Goal: Information Seeking & Learning: Learn about a topic

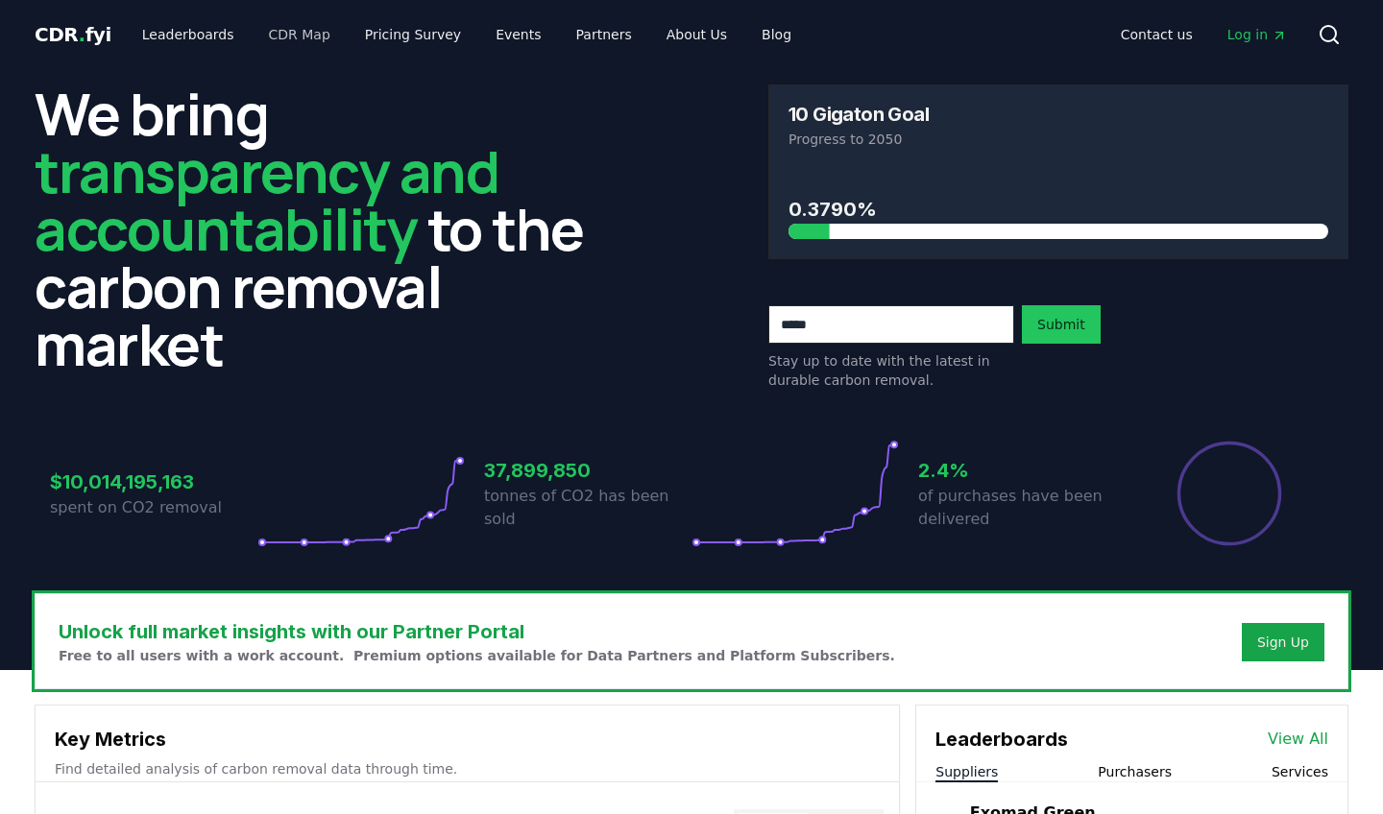
click at [288, 38] on link "CDR Map" at bounding box center [300, 34] width 92 height 35
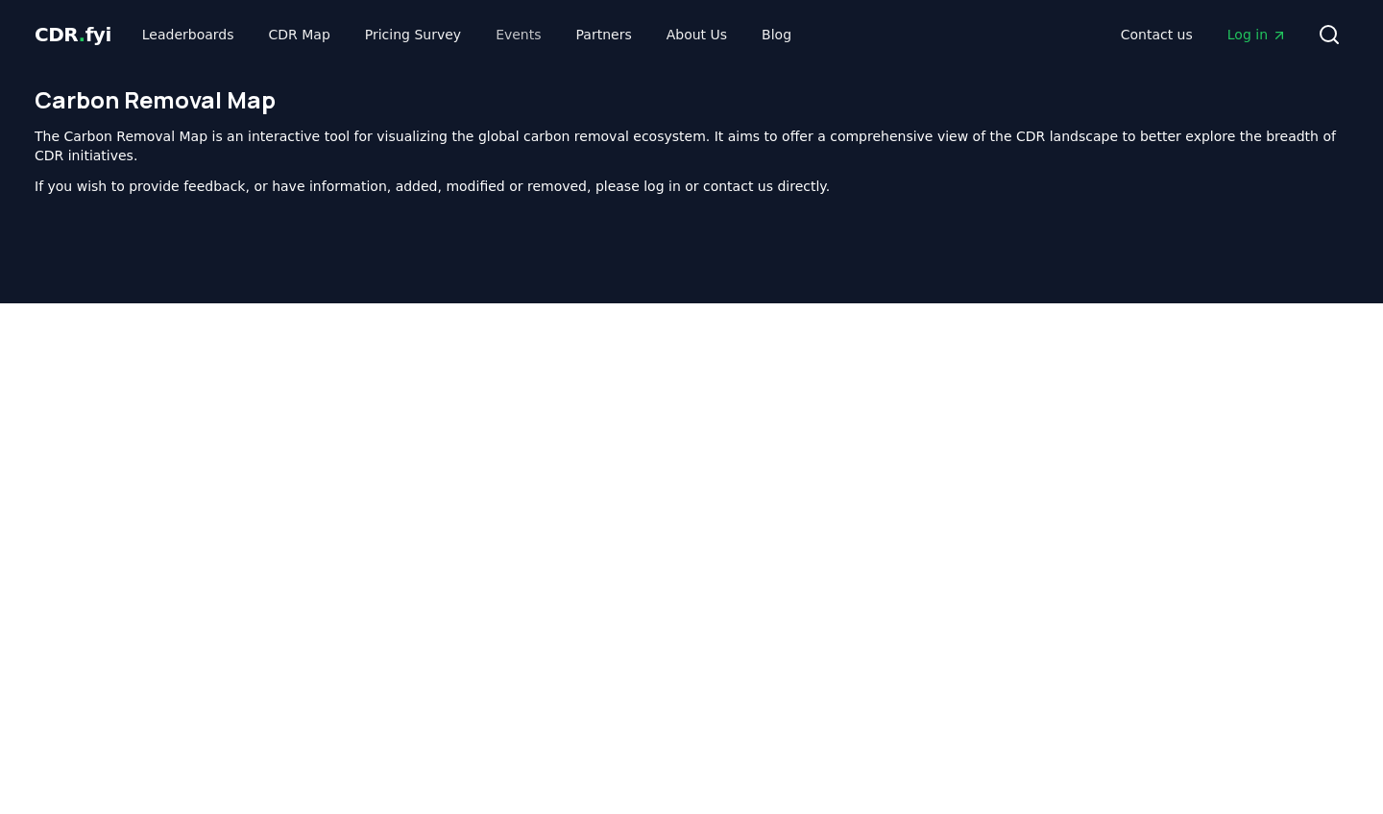
click at [489, 29] on link "Events" at bounding box center [518, 34] width 76 height 35
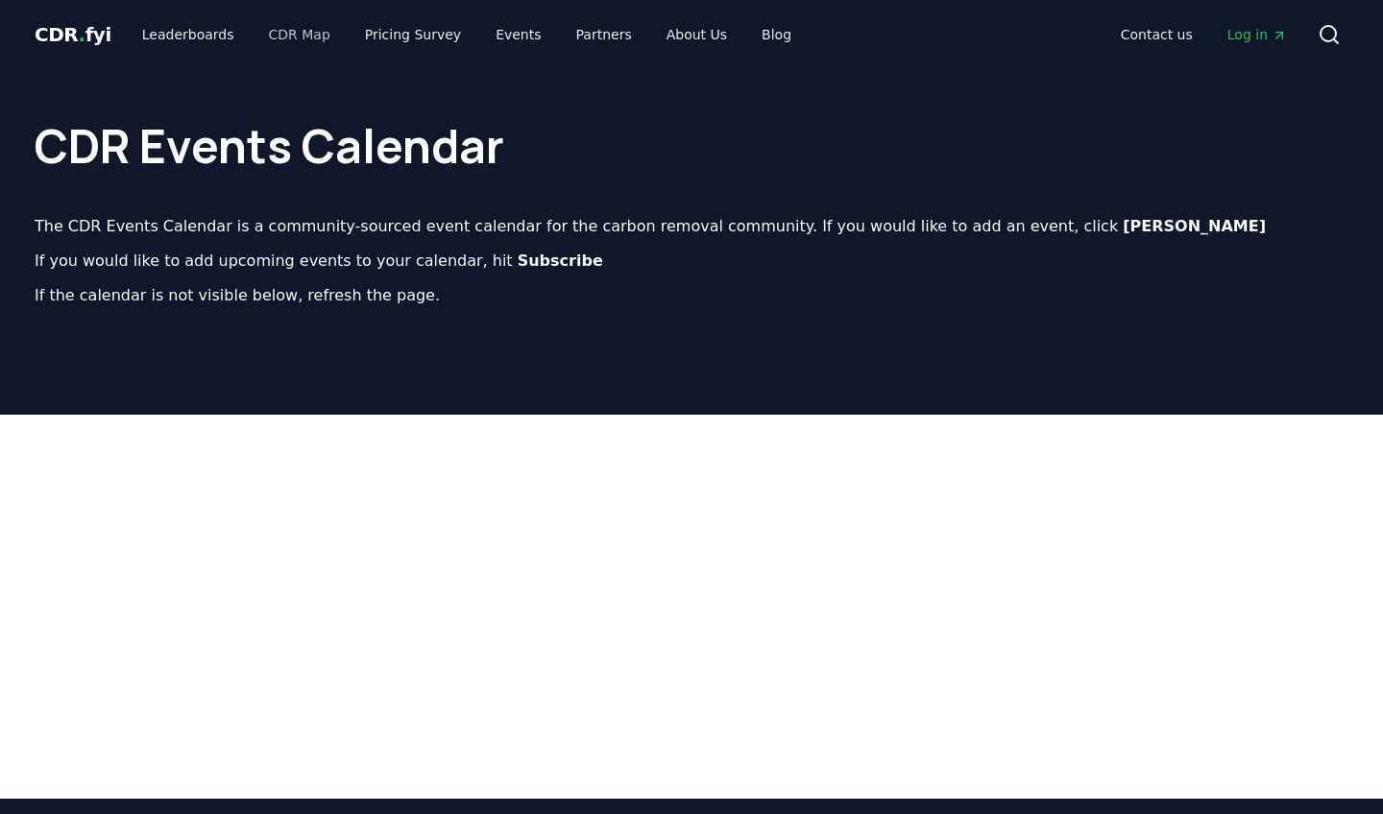
click at [302, 36] on link "CDR Map" at bounding box center [300, 34] width 92 height 35
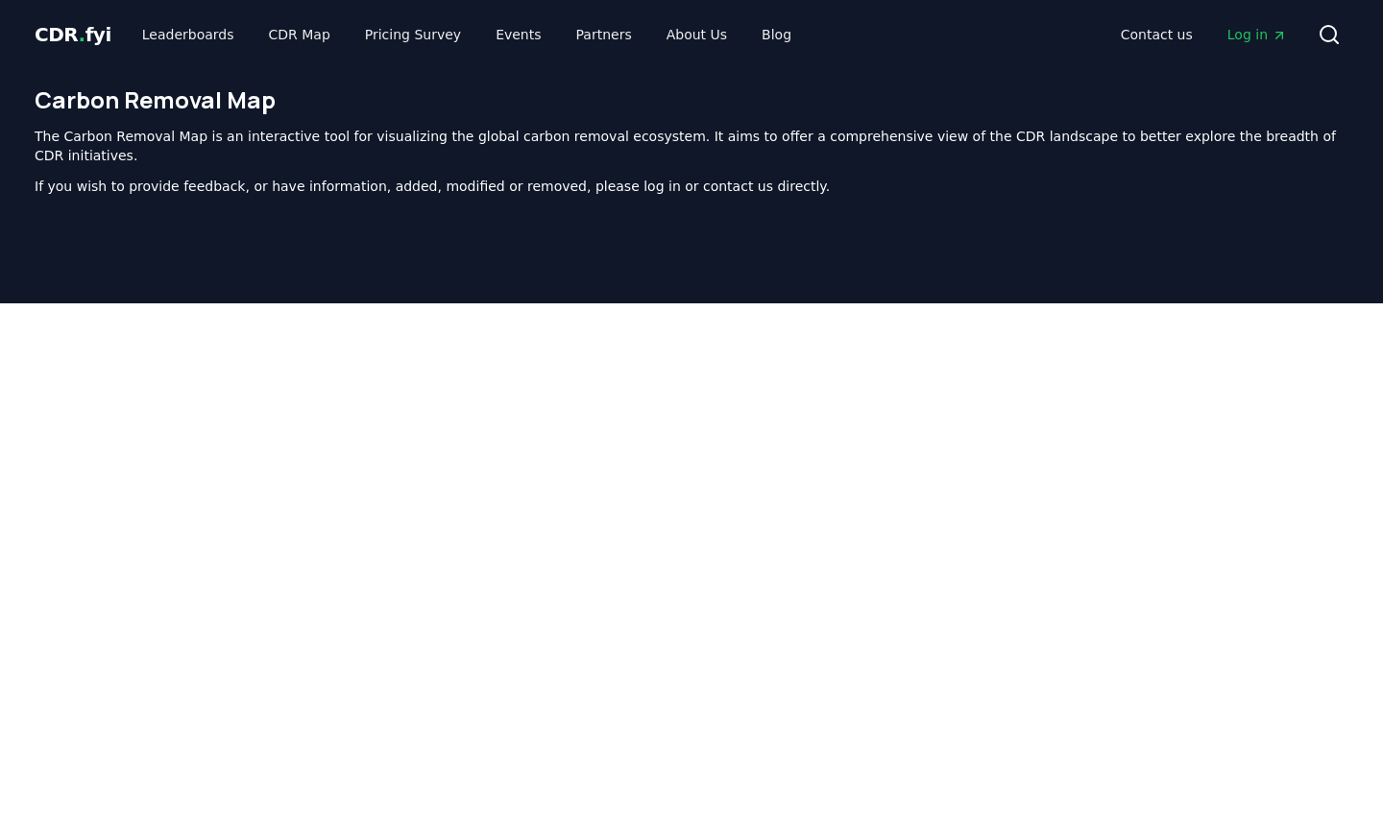
click at [796, 82] on div "Carbon Removal Map The Carbon Removal Map is an interactive tool for visualizin…" at bounding box center [691, 148] width 1345 height 158
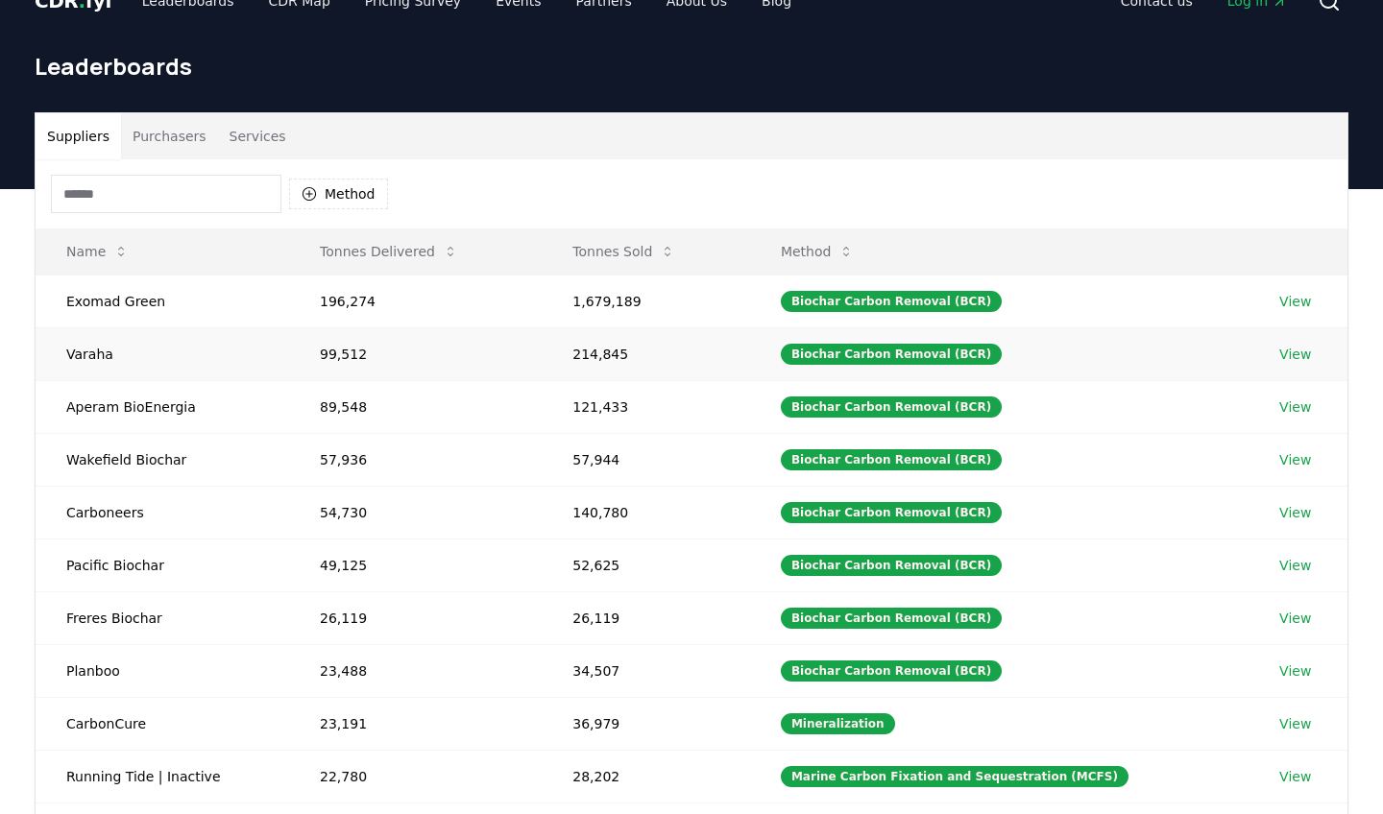
scroll to position [36, 0]
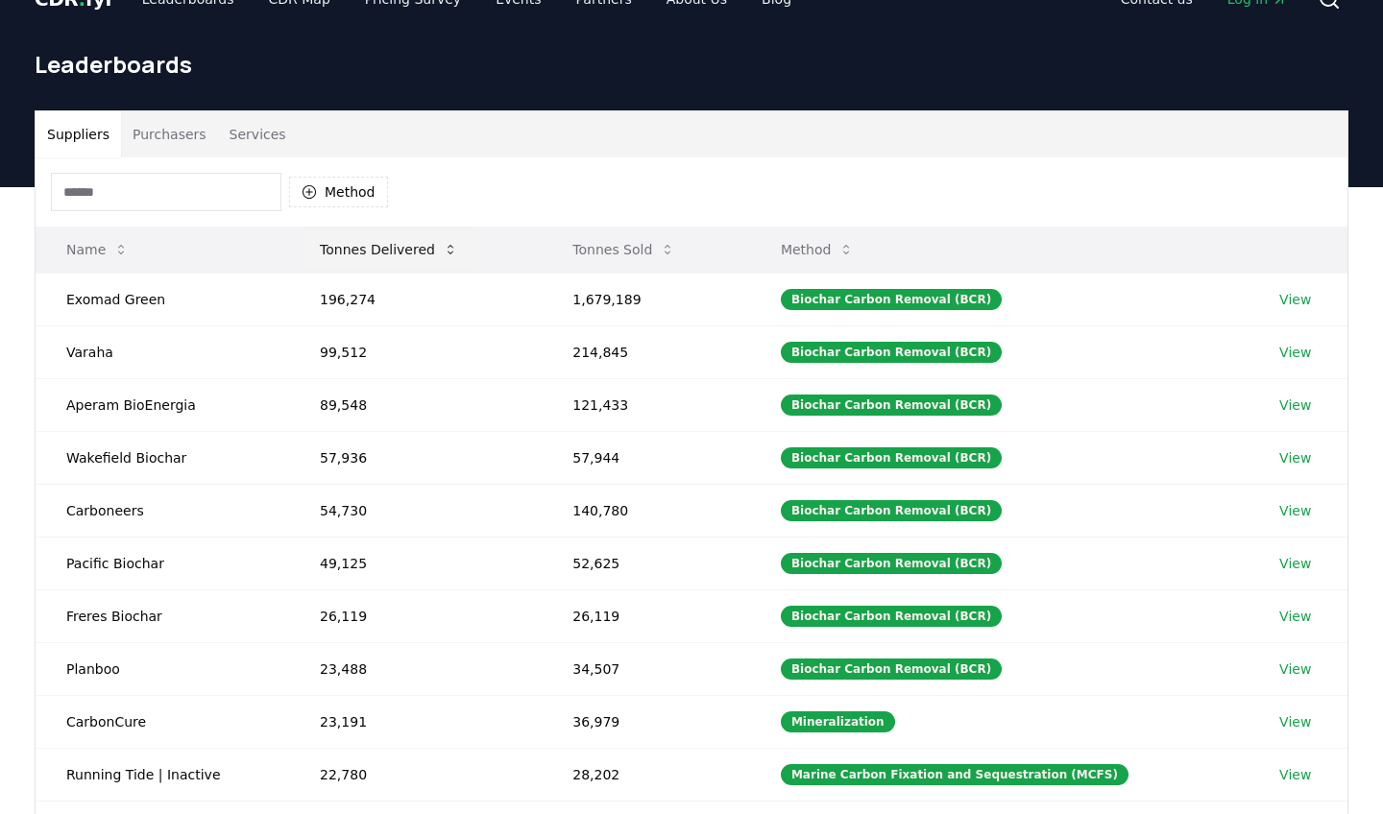
click at [429, 251] on button "Tonnes Delivered" at bounding box center [388, 250] width 169 height 38
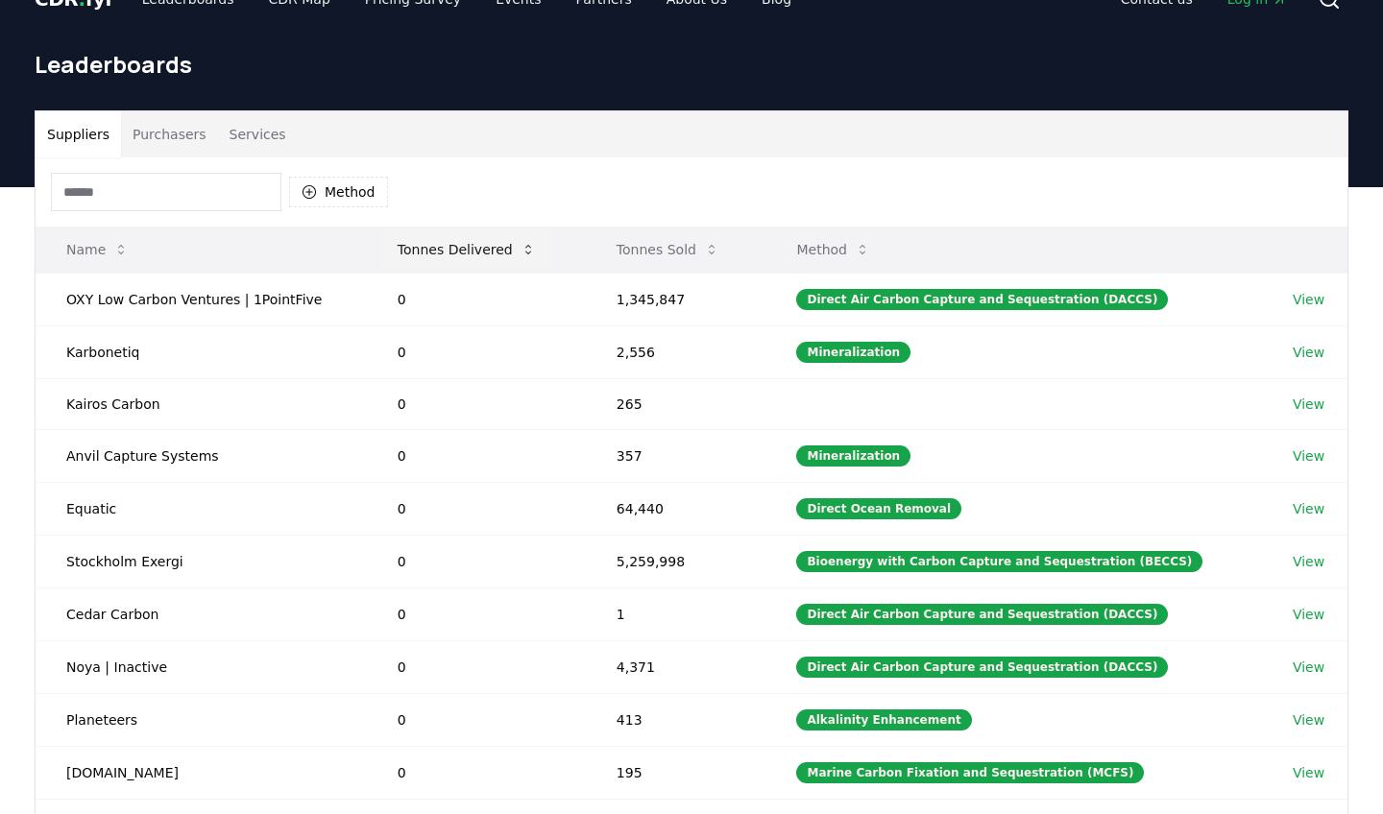
click at [483, 249] on button "Tonnes Delivered" at bounding box center [466, 250] width 169 height 38
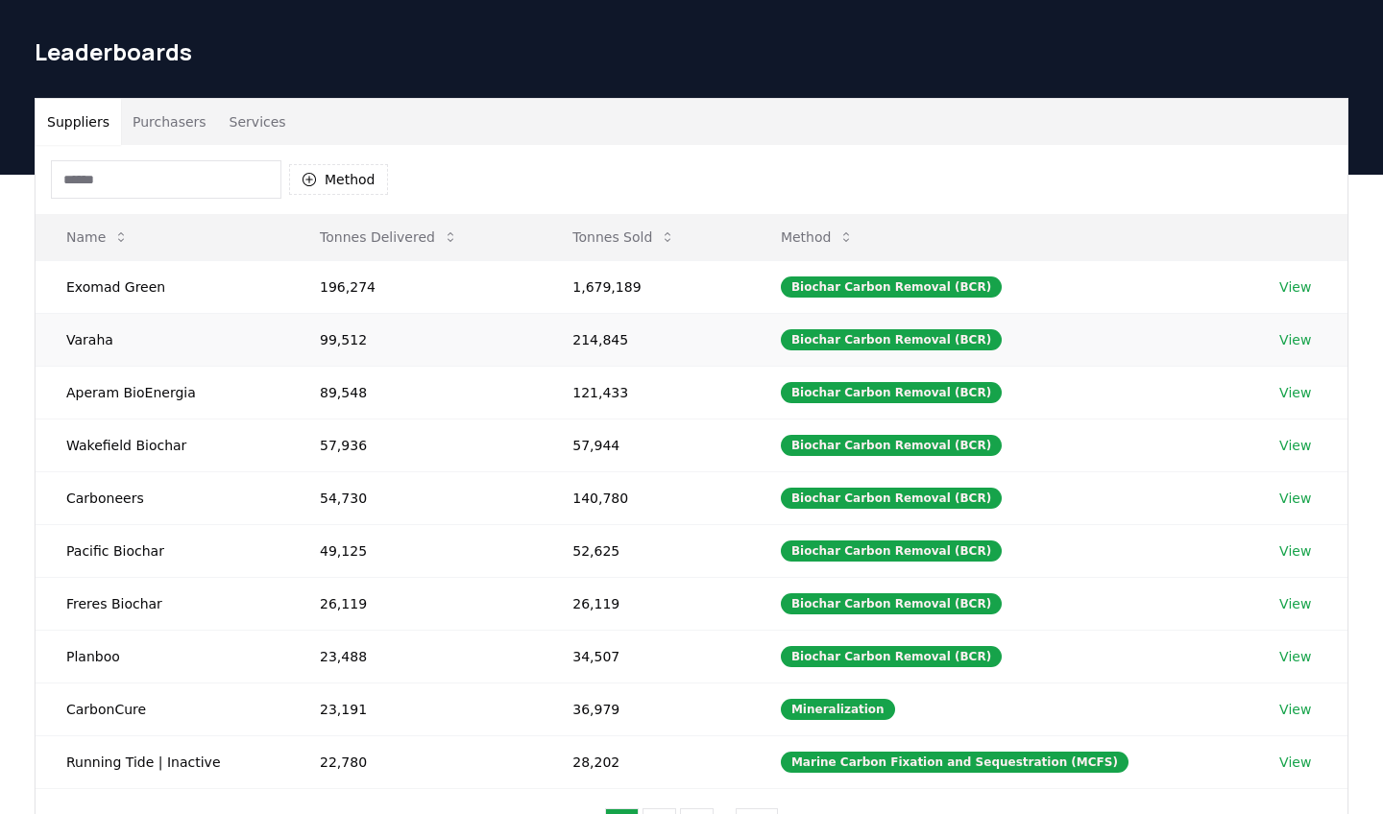
scroll to position [50, 0]
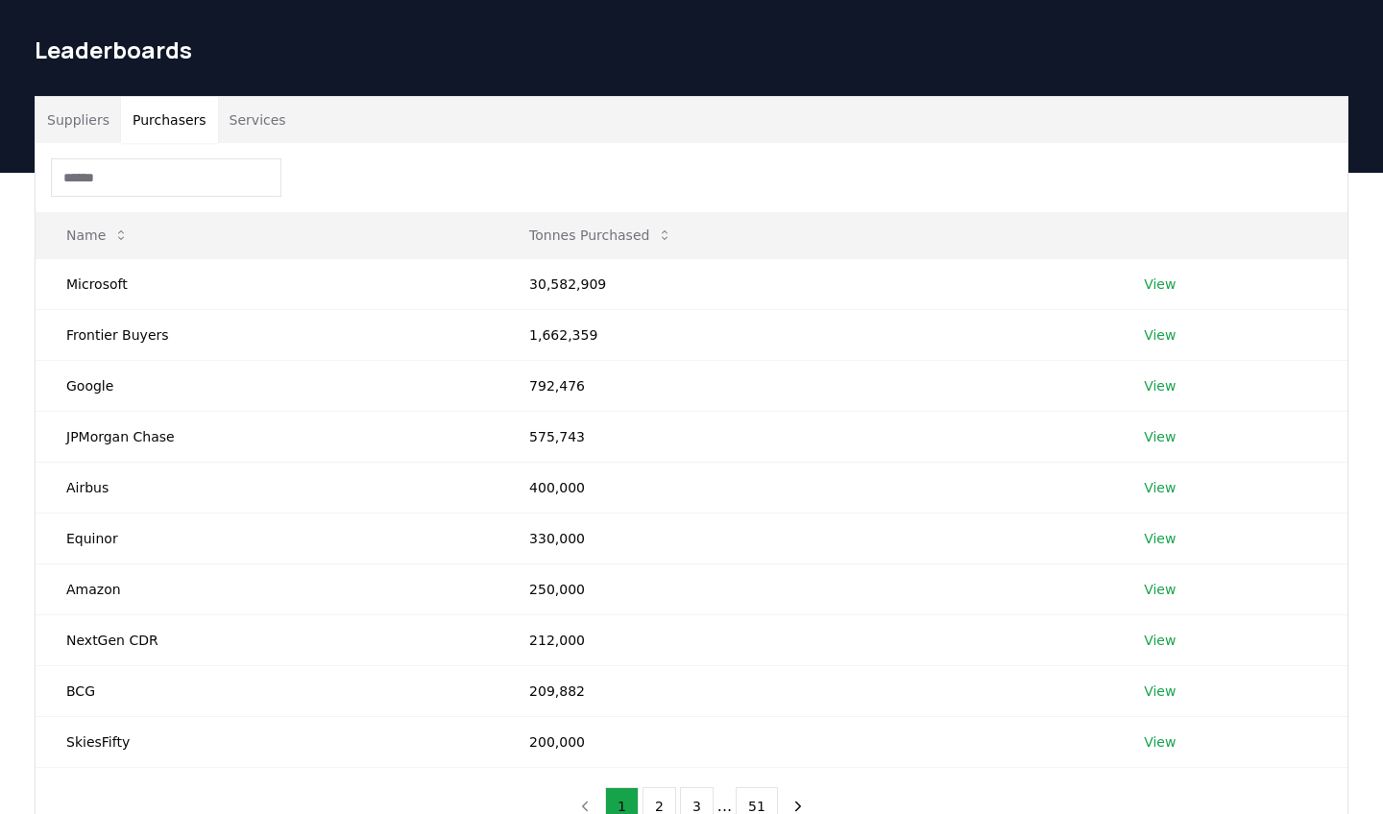
click at [181, 122] on button "Purchasers" at bounding box center [169, 120] width 97 height 46
click at [1160, 287] on link "View" at bounding box center [1160, 284] width 32 height 19
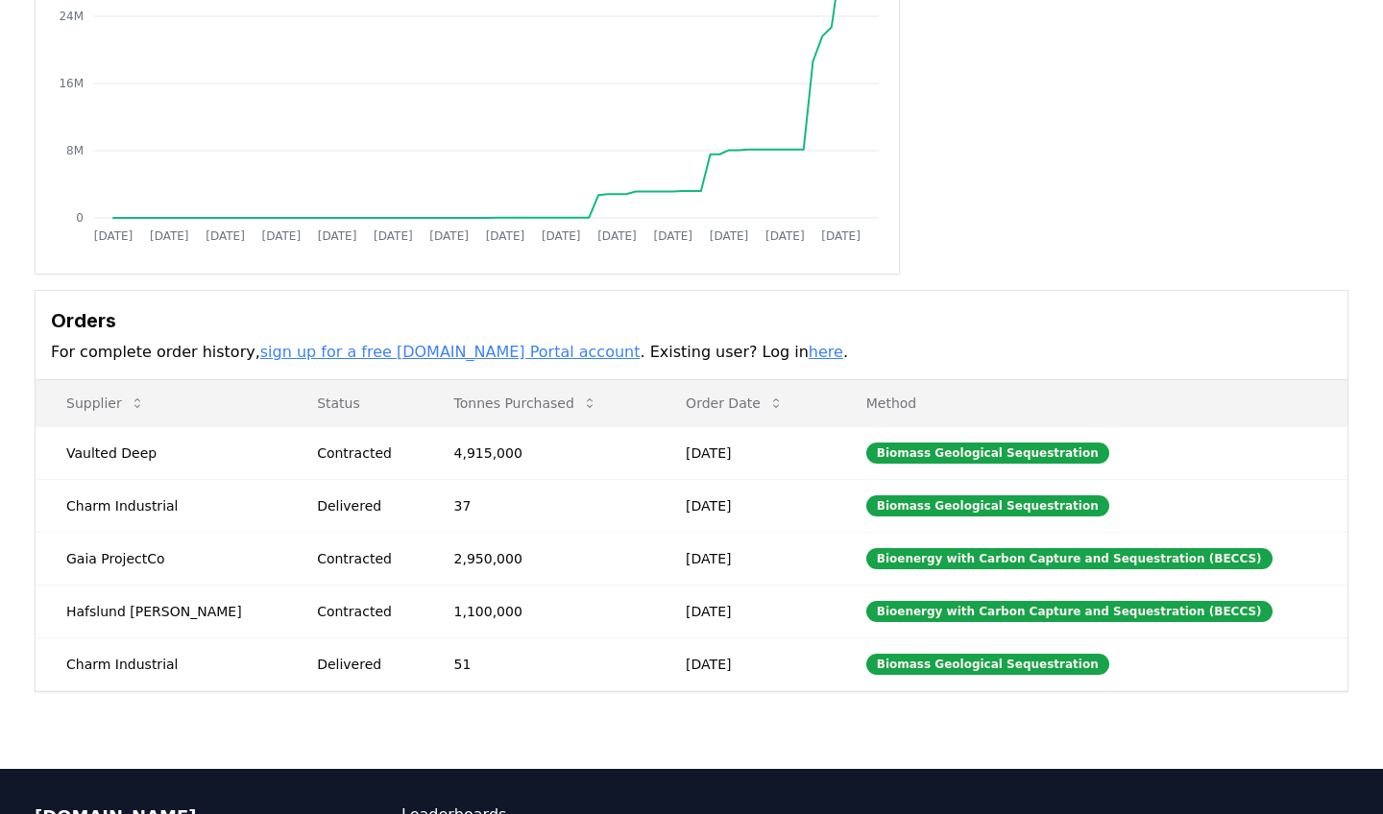
scroll to position [288, 0]
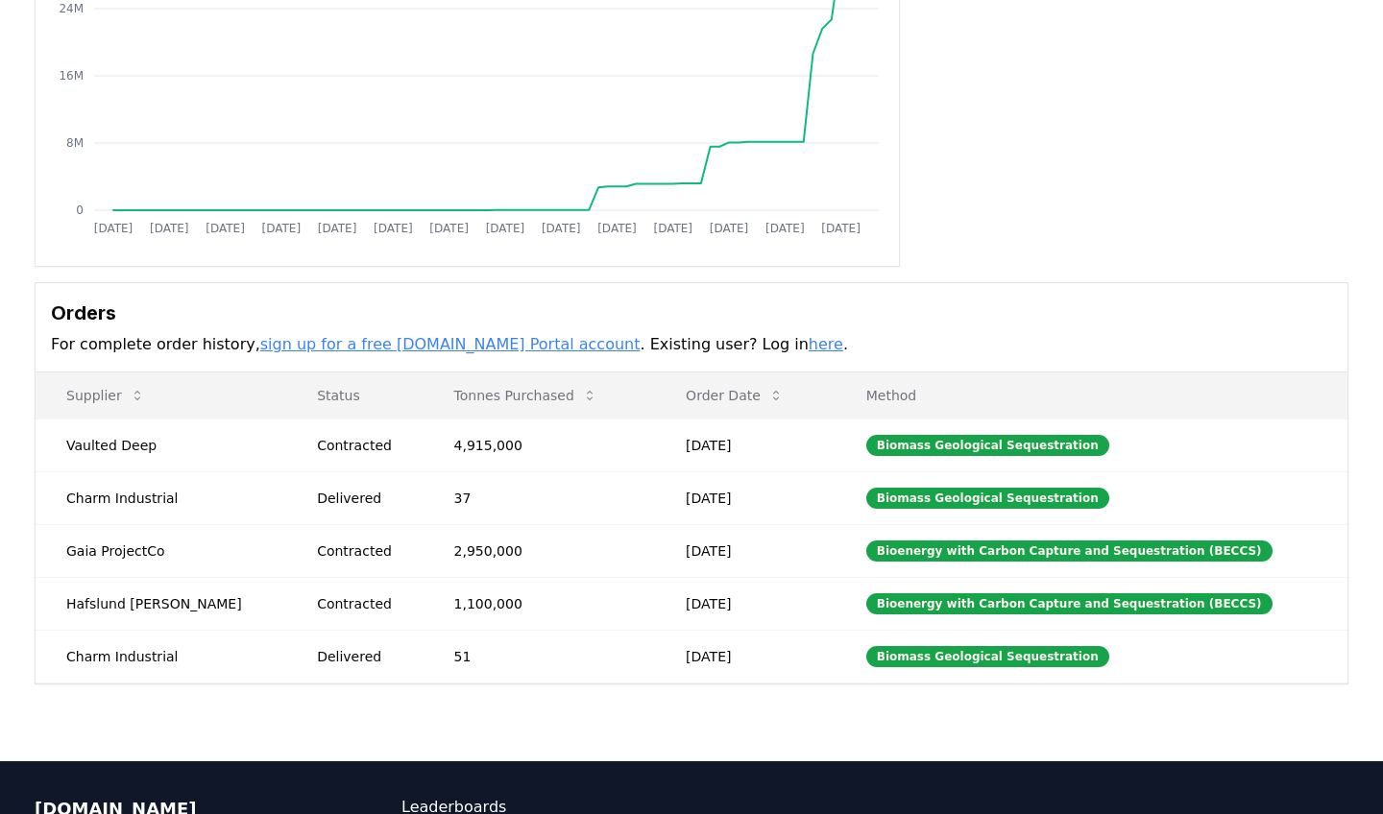
click at [394, 348] on link "sign up for a free [DOMAIN_NAME] Portal account" at bounding box center [450, 344] width 380 height 18
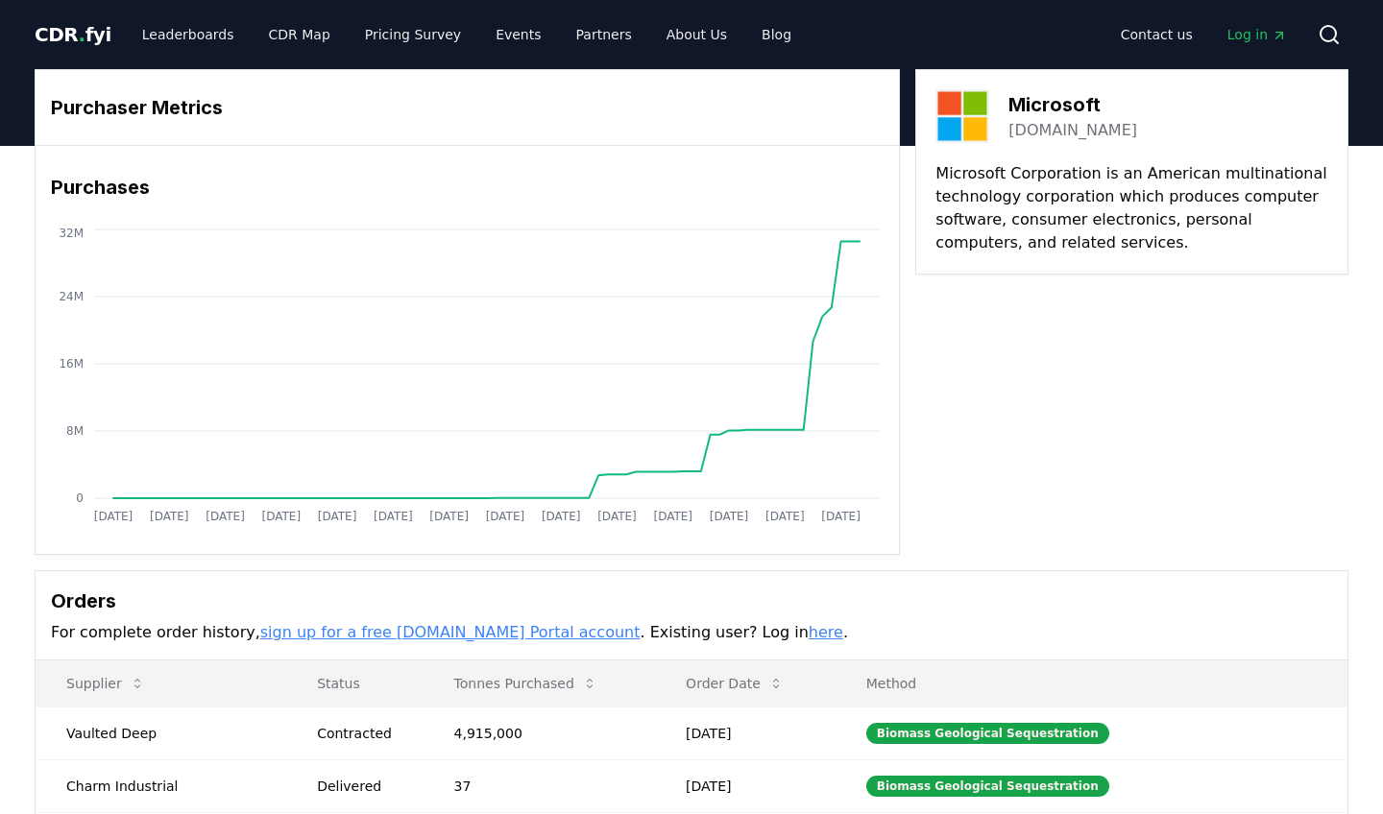
scroll to position [0, 0]
click at [182, 38] on link "Leaderboards" at bounding box center [188, 34] width 123 height 35
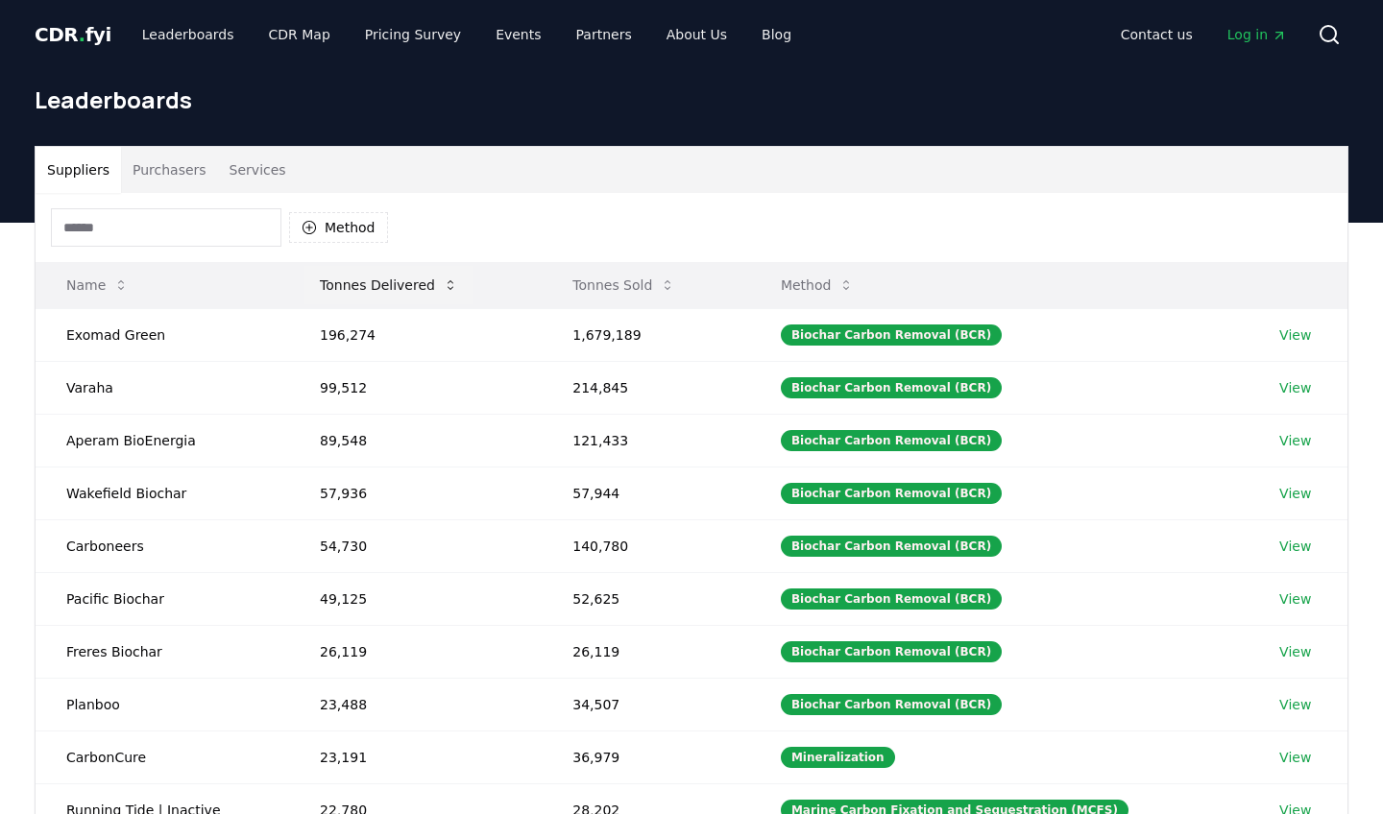
click at [385, 279] on button "Tonnes Delivered" at bounding box center [388, 285] width 169 height 38
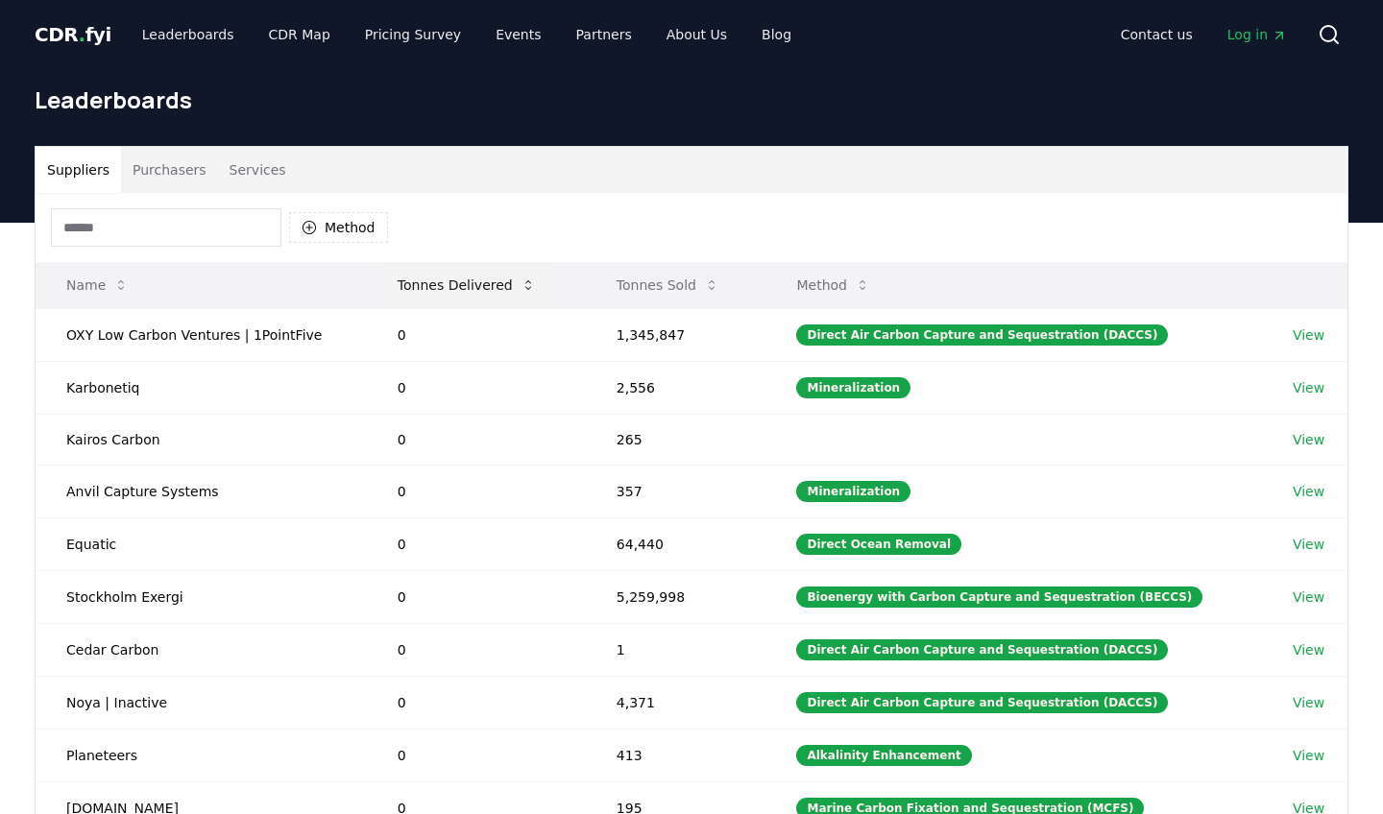
click at [453, 287] on button "Tonnes Delivered" at bounding box center [466, 285] width 169 height 38
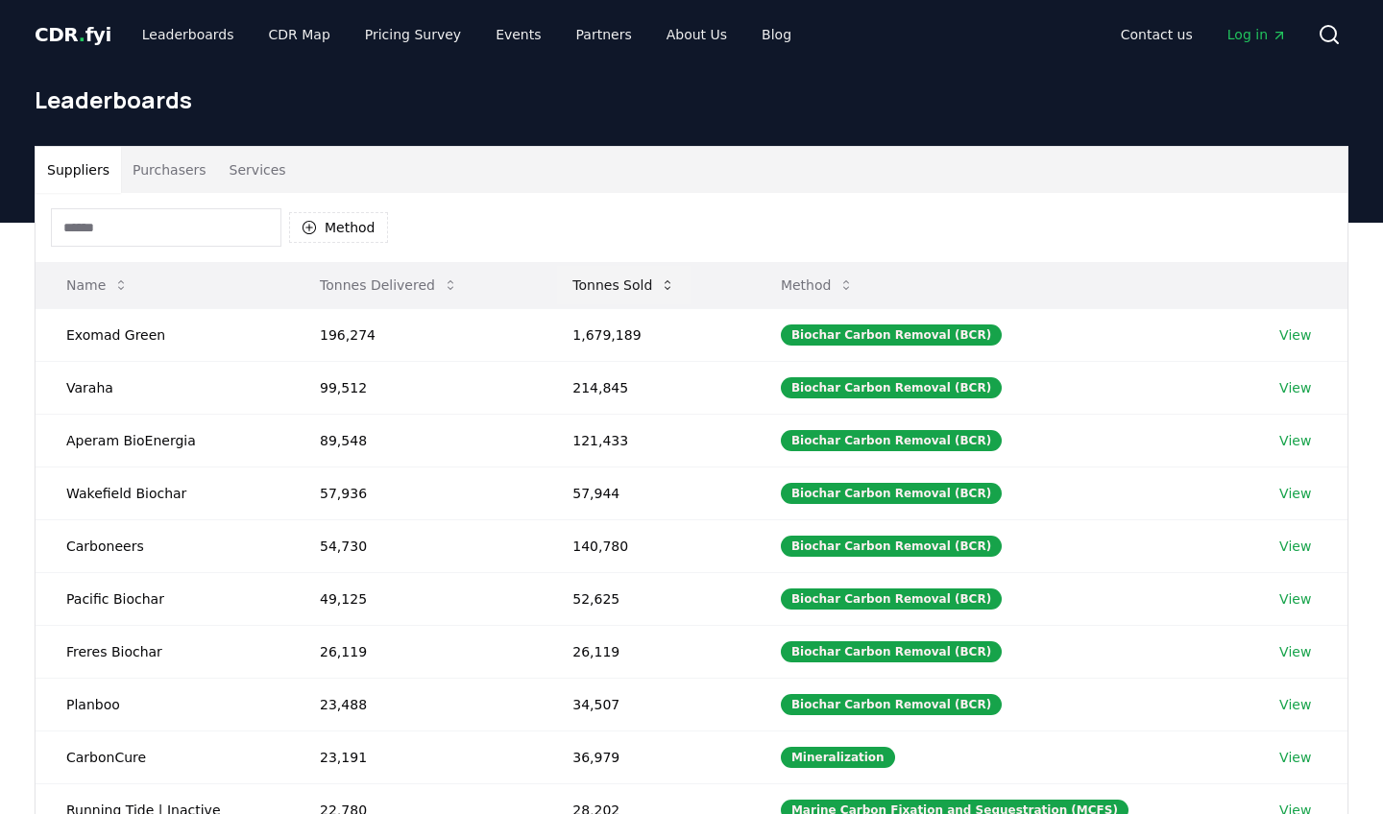
click at [666, 278] on icon at bounding box center [667, 285] width 15 height 15
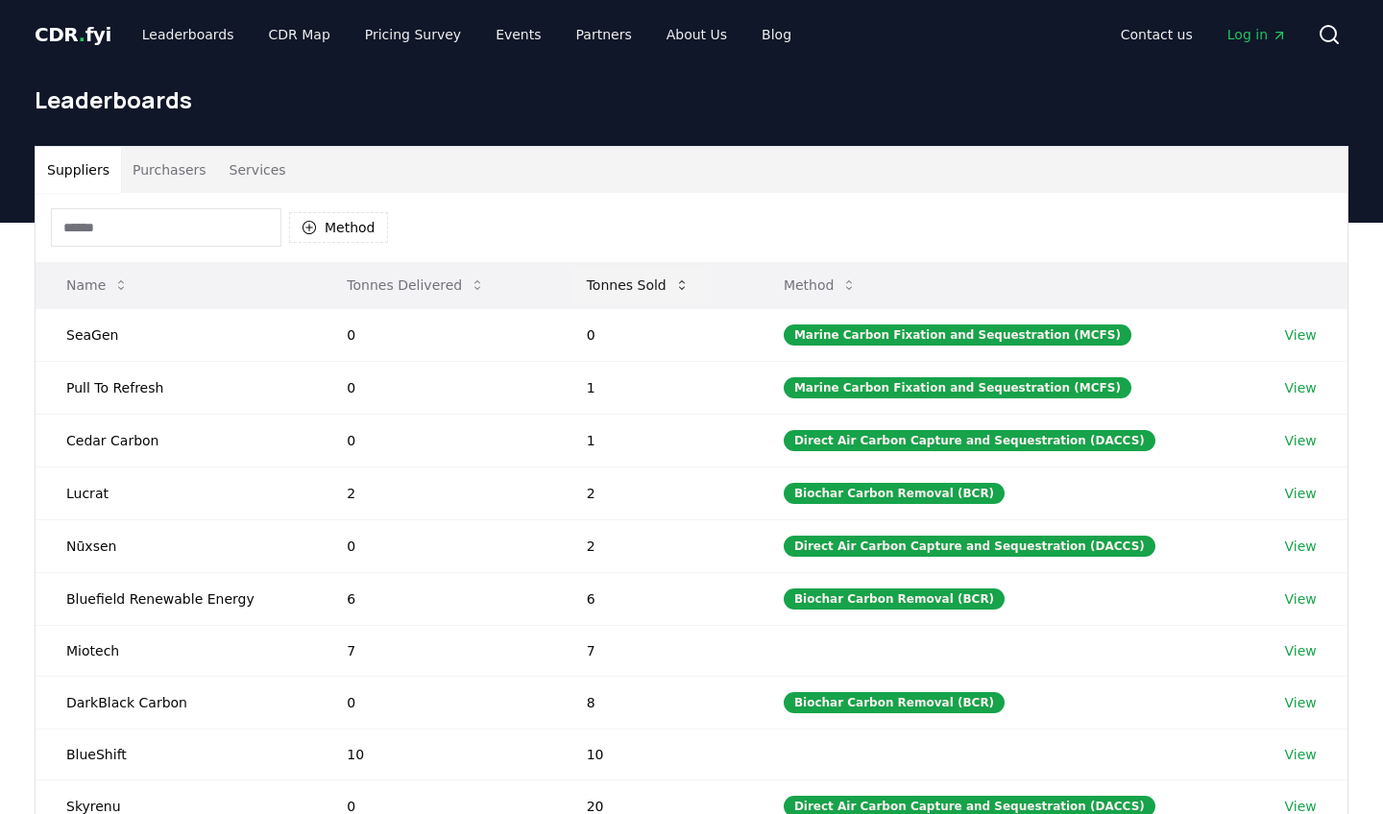
click at [666, 277] on button "Tonnes Sold" at bounding box center [638, 285] width 134 height 38
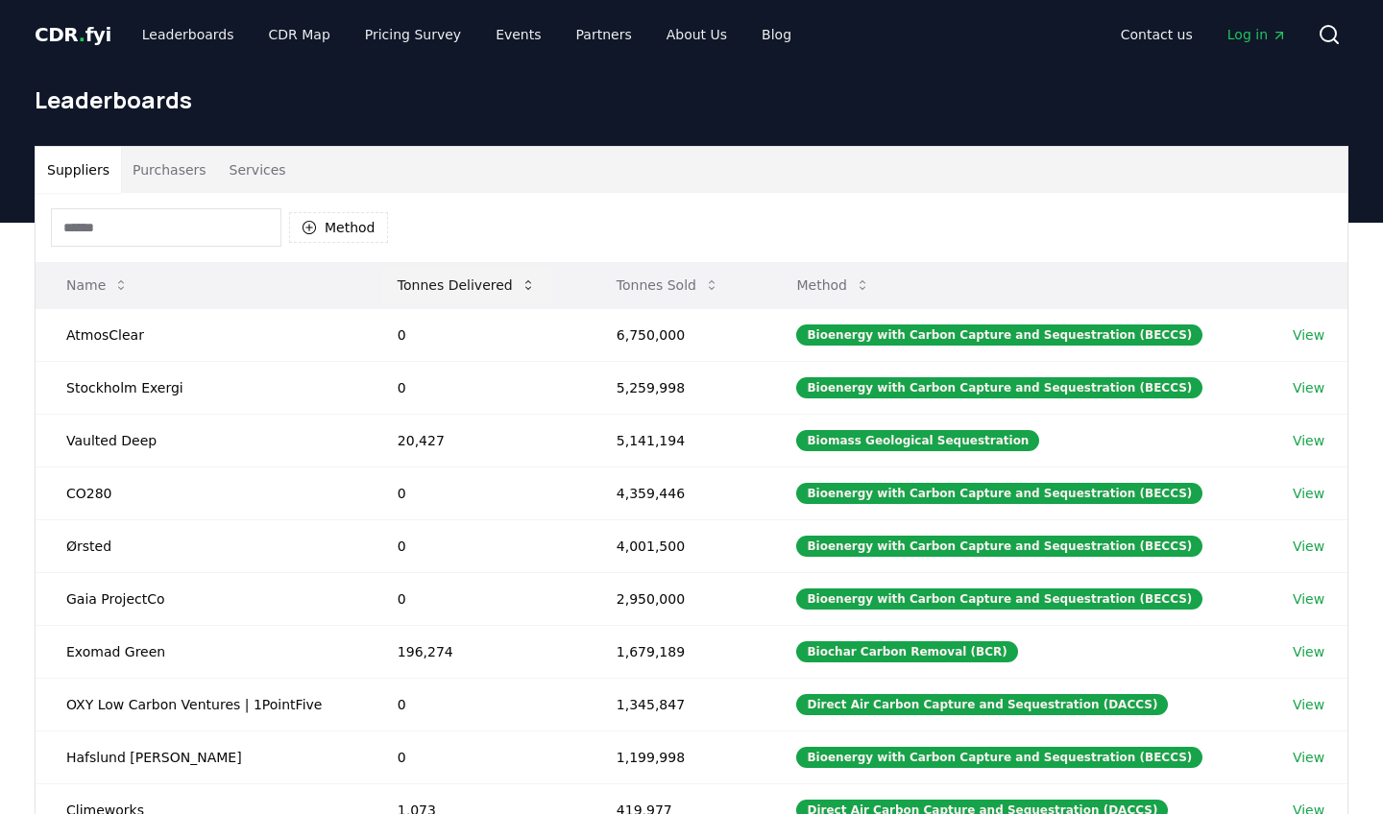
click at [501, 285] on button "Tonnes Delivered" at bounding box center [466, 285] width 169 height 38
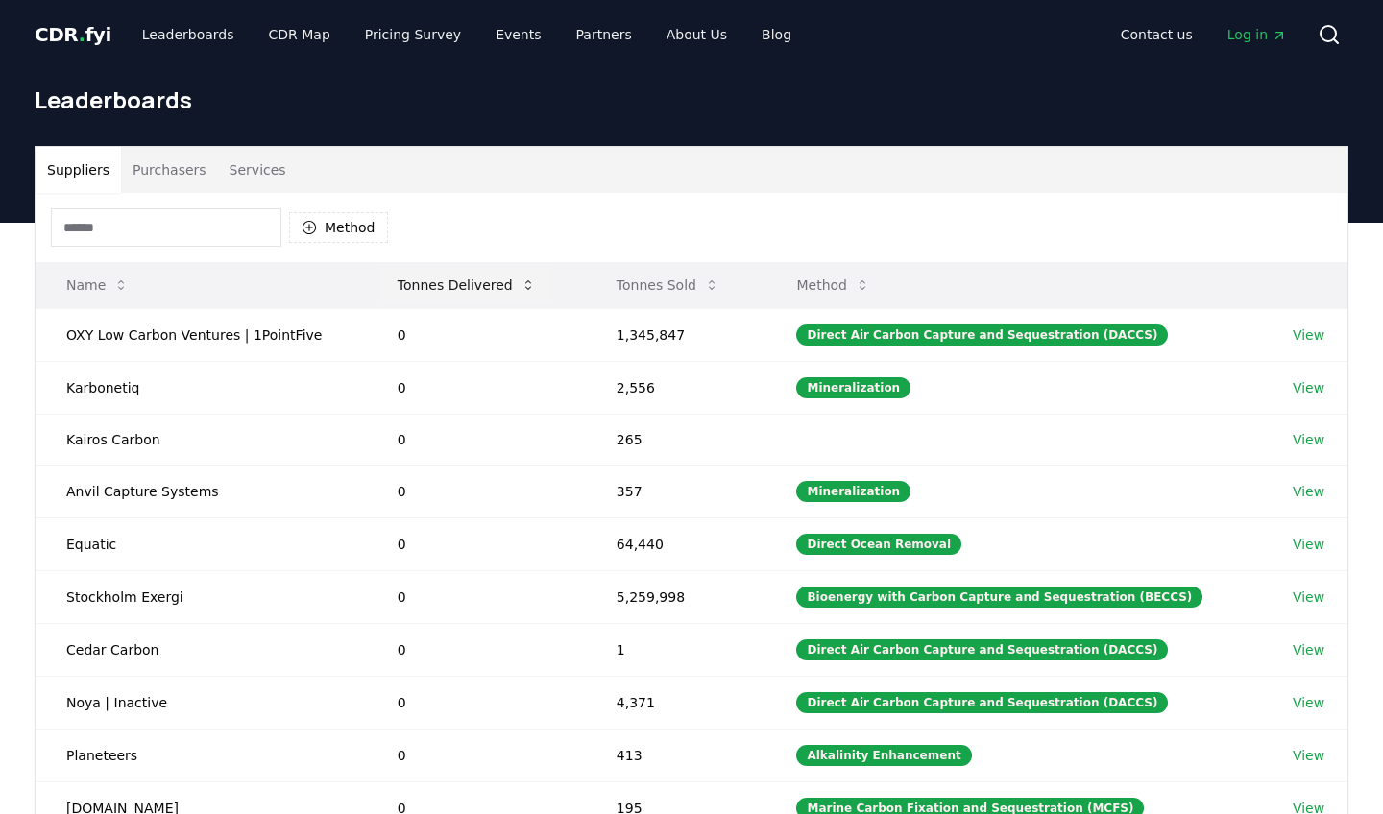
click at [501, 285] on button "Tonnes Delivered" at bounding box center [466, 285] width 169 height 38
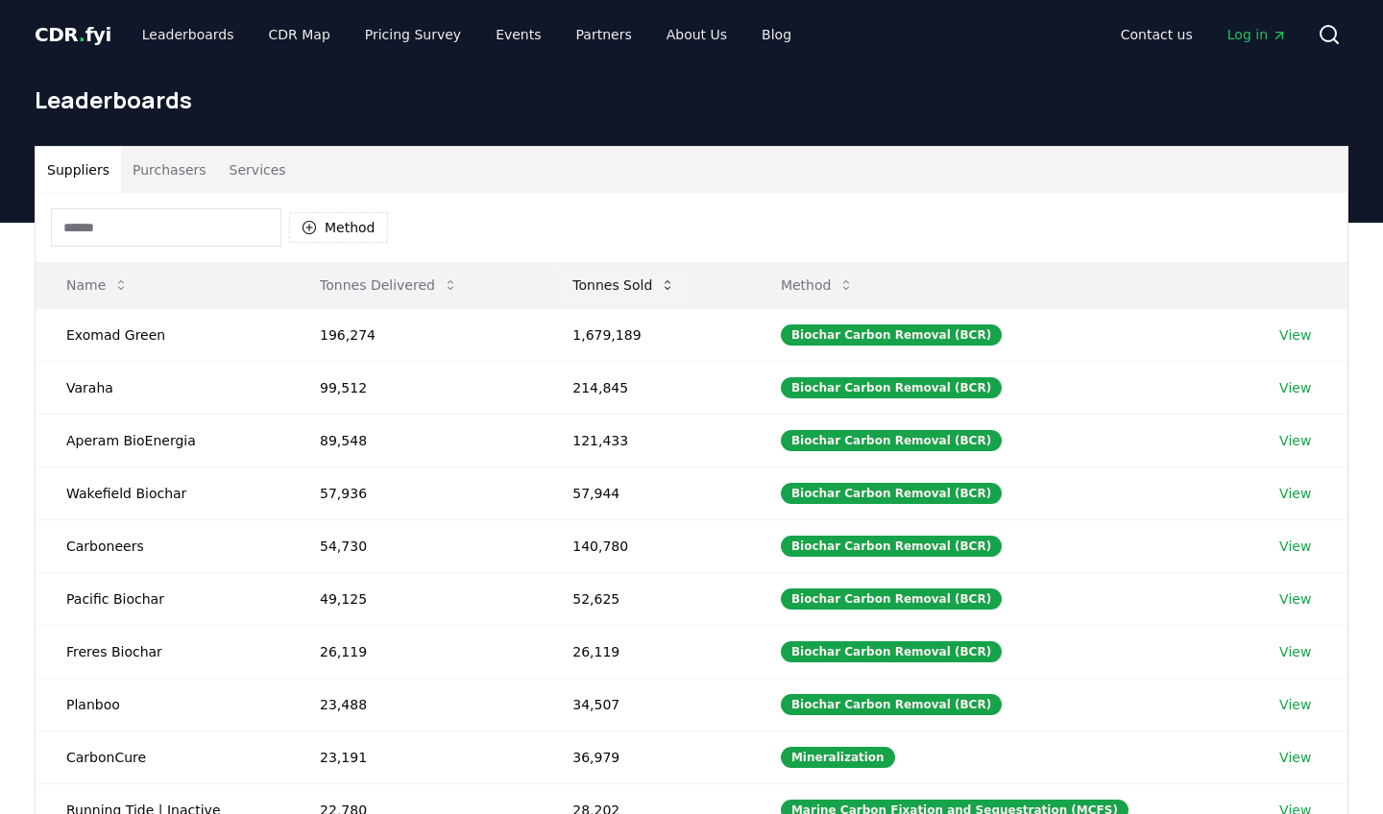
click at [615, 287] on button "Tonnes Sold" at bounding box center [624, 285] width 134 height 38
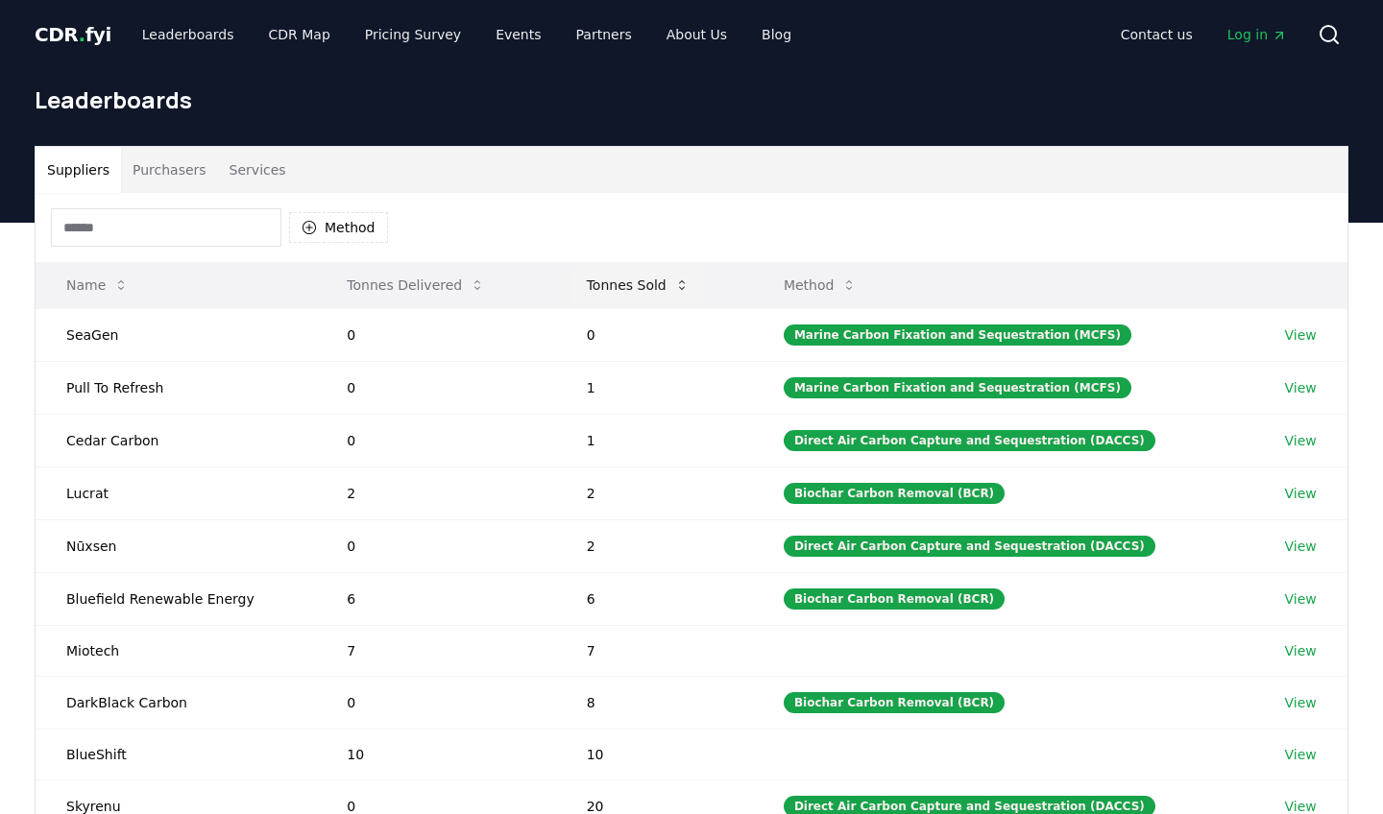
click at [615, 287] on button "Tonnes Sold" at bounding box center [638, 285] width 134 height 38
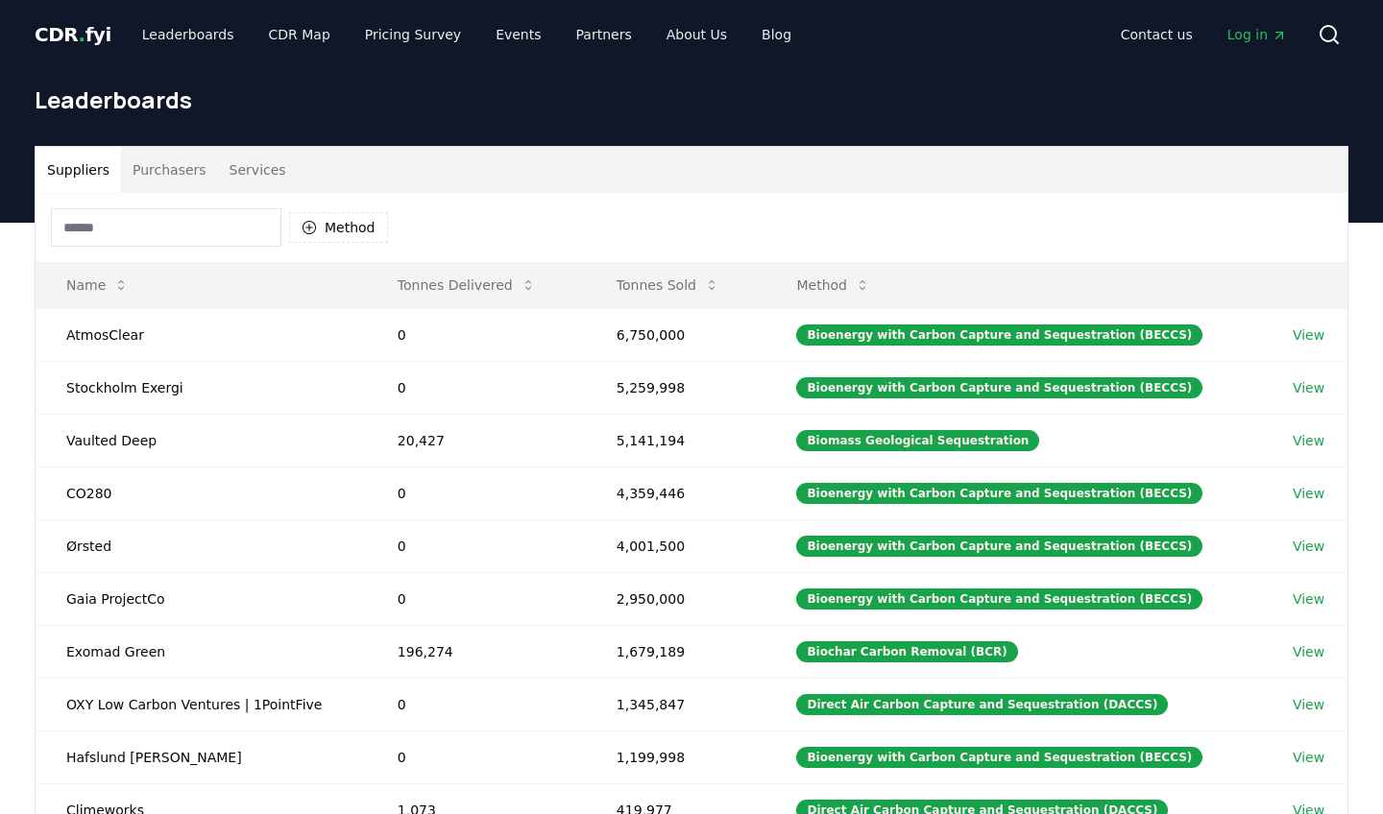
click at [191, 171] on button "Purchasers" at bounding box center [169, 170] width 97 height 46
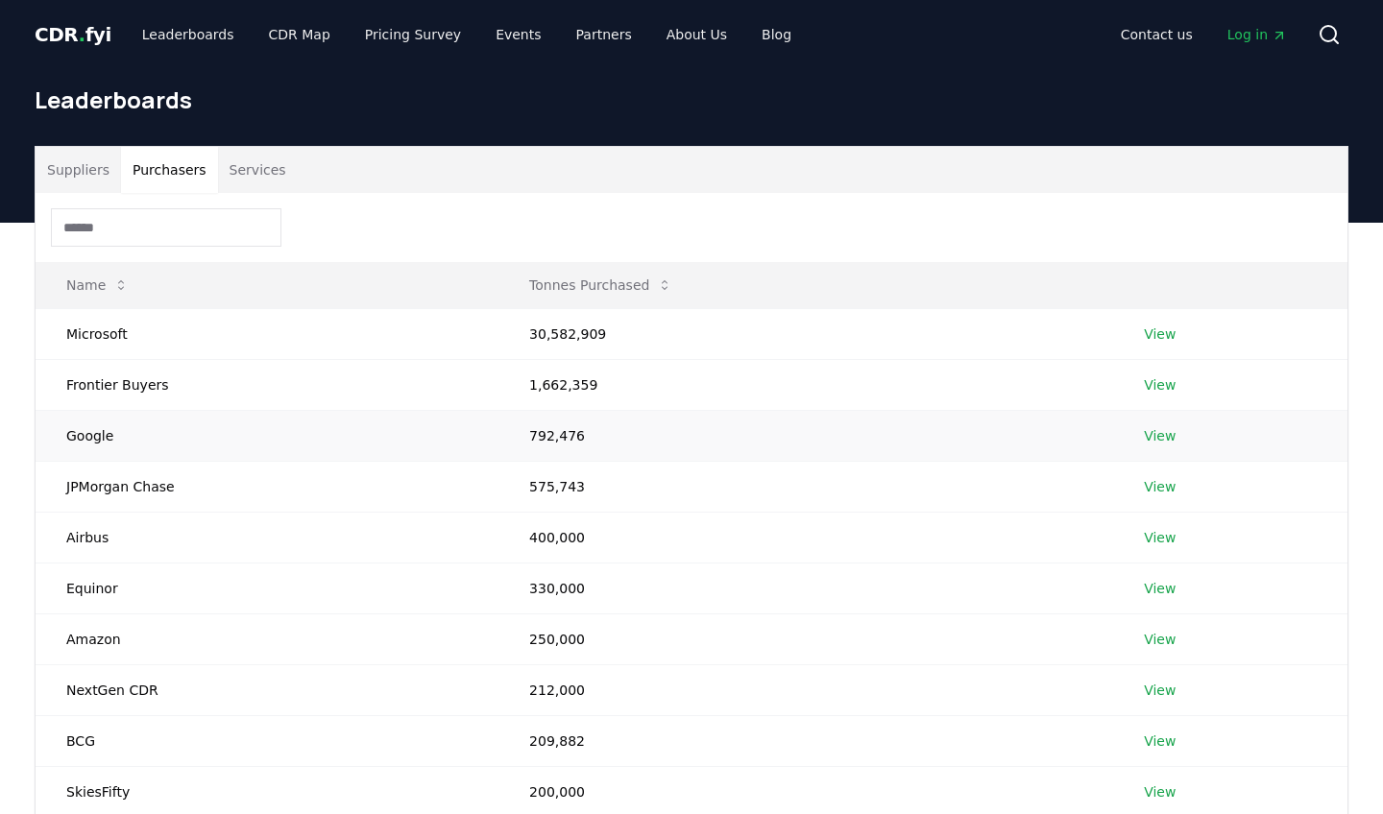
click at [94, 441] on td "Google" at bounding box center [267, 435] width 463 height 51
click at [174, 438] on td "Google" at bounding box center [267, 435] width 463 height 51
click at [91, 436] on td "Google" at bounding box center [267, 435] width 463 height 51
click at [546, 437] on td "792,476" at bounding box center [805, 435] width 615 height 51
click at [1154, 437] on link "View" at bounding box center [1160, 435] width 32 height 19
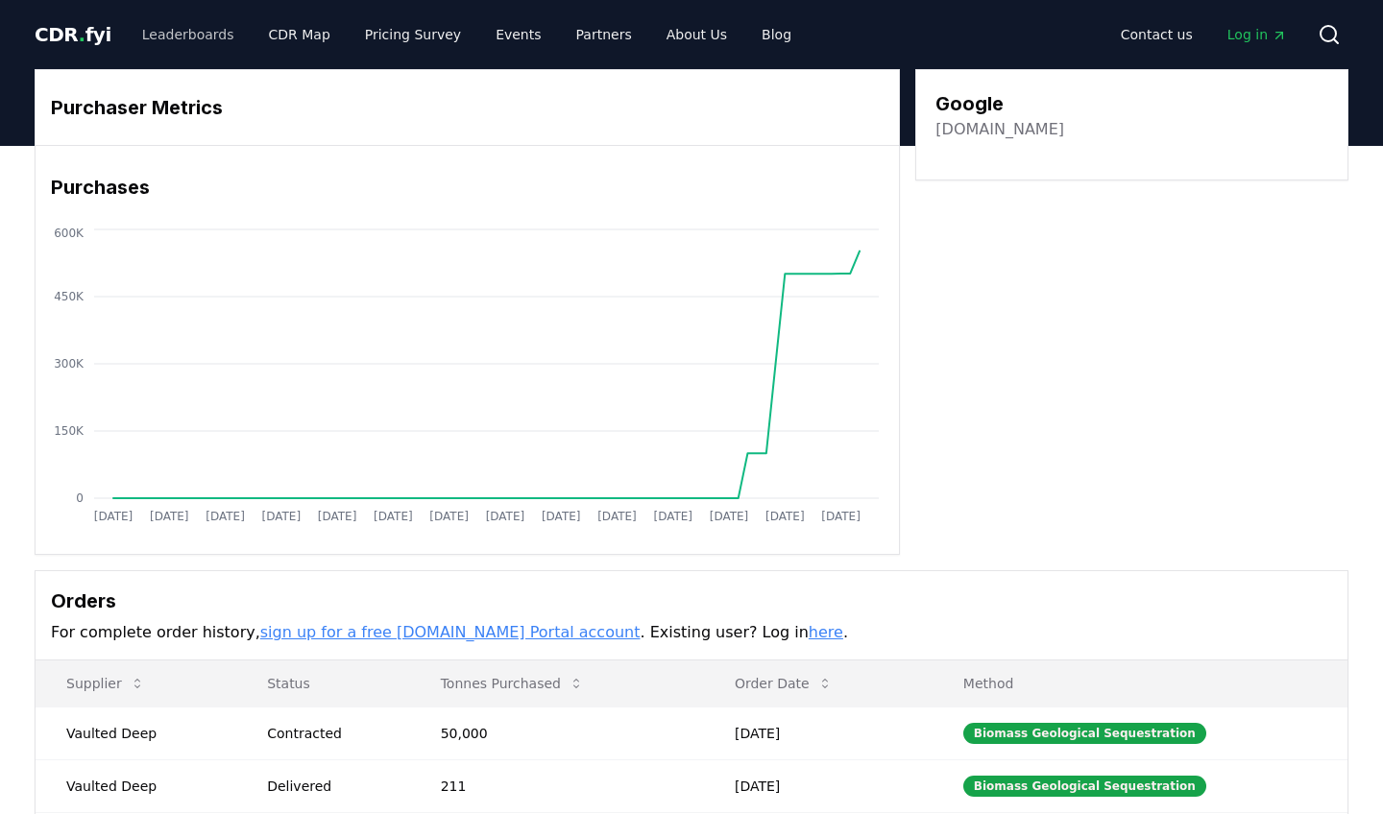
click at [171, 36] on link "Leaderboards" at bounding box center [188, 34] width 123 height 35
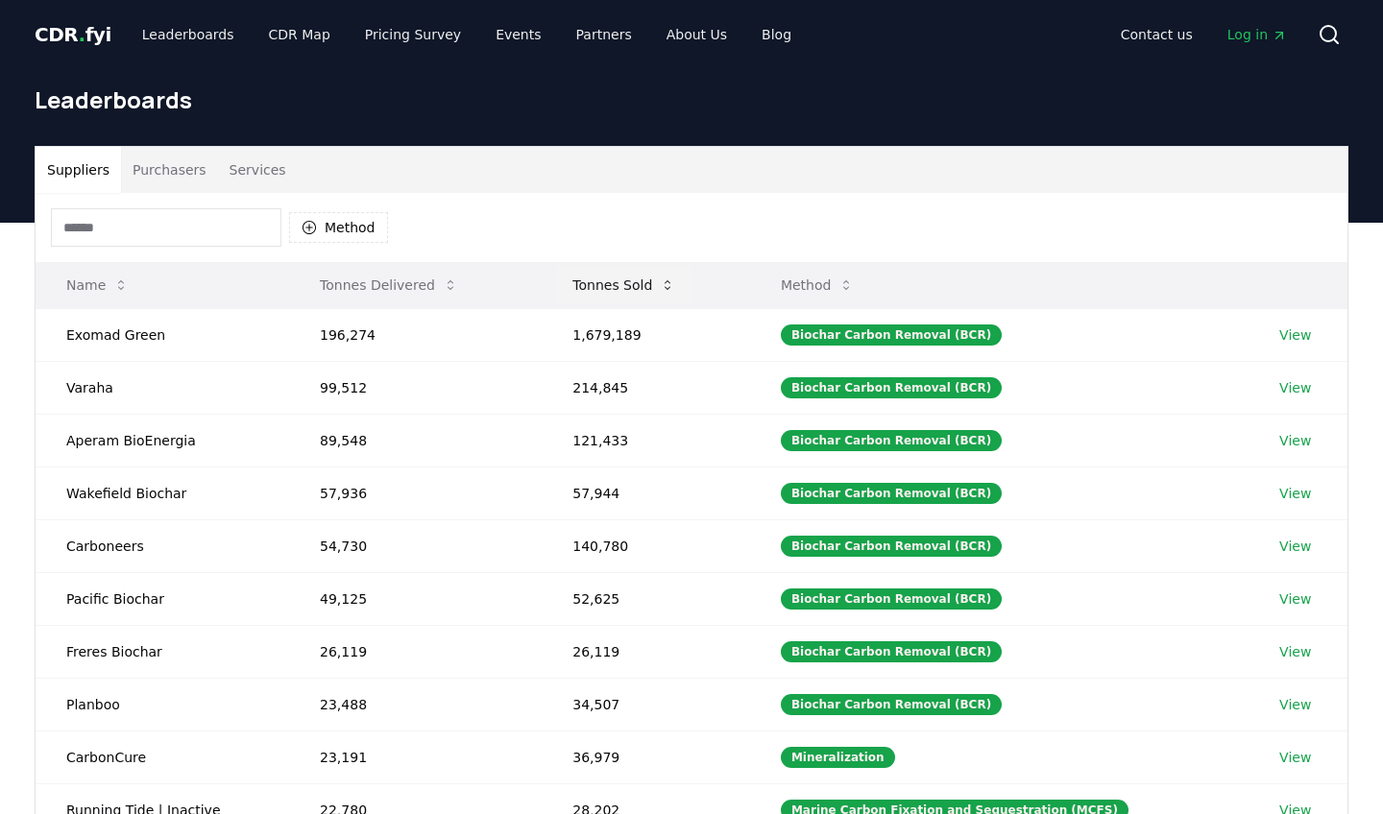
click at [625, 288] on button "Tonnes Sold" at bounding box center [624, 285] width 134 height 38
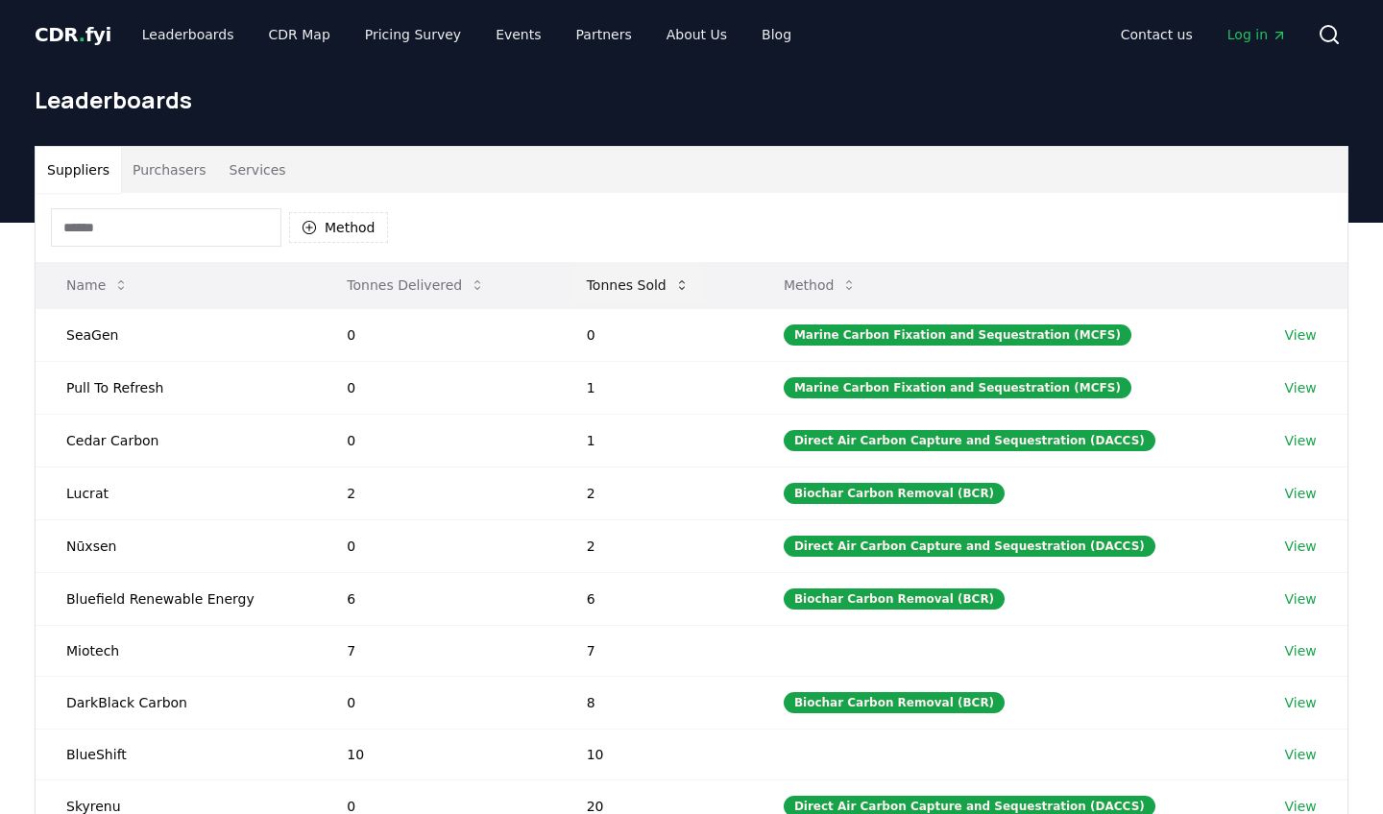
click at [625, 288] on button "Tonnes Sold" at bounding box center [638, 285] width 134 height 38
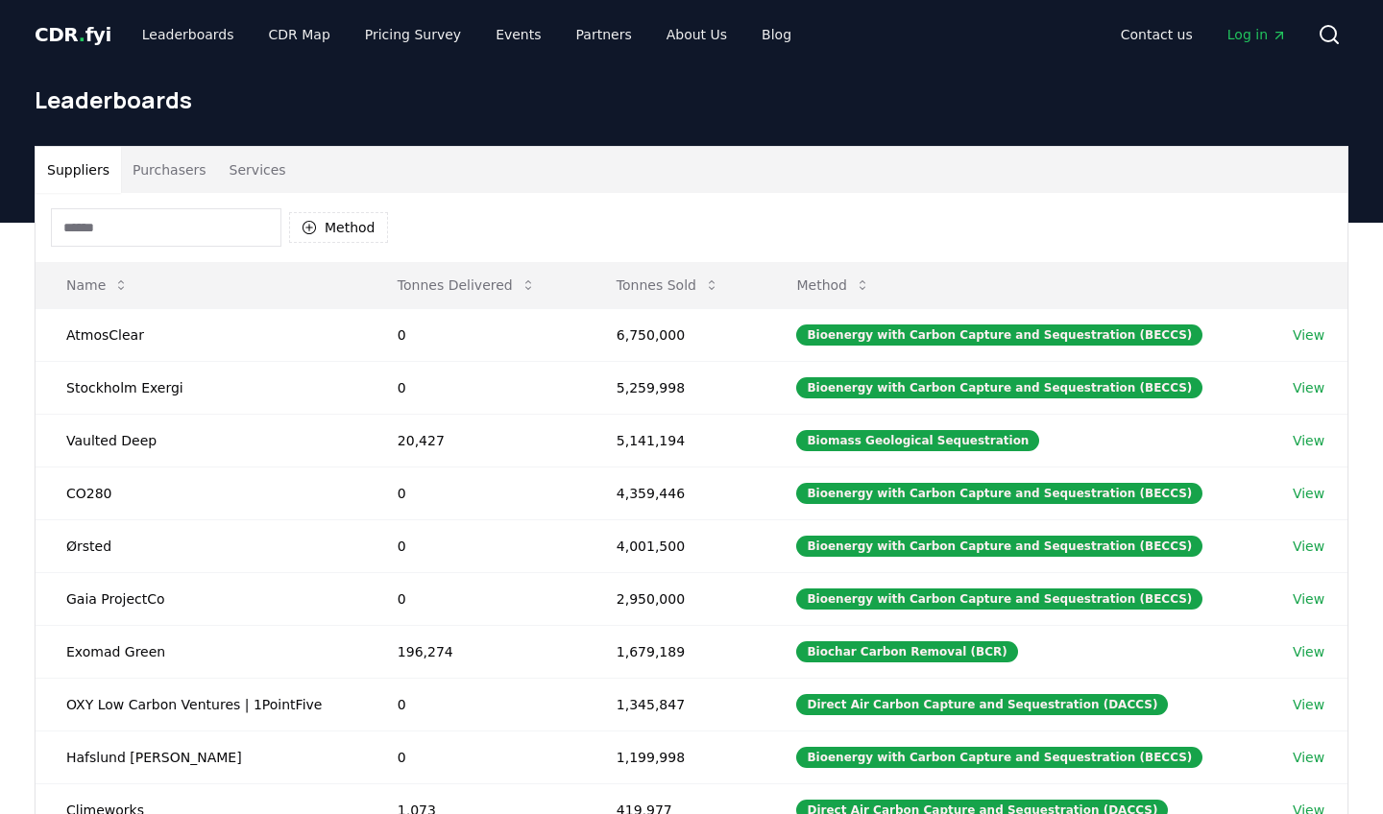
click at [170, 172] on button "Purchasers" at bounding box center [169, 170] width 97 height 46
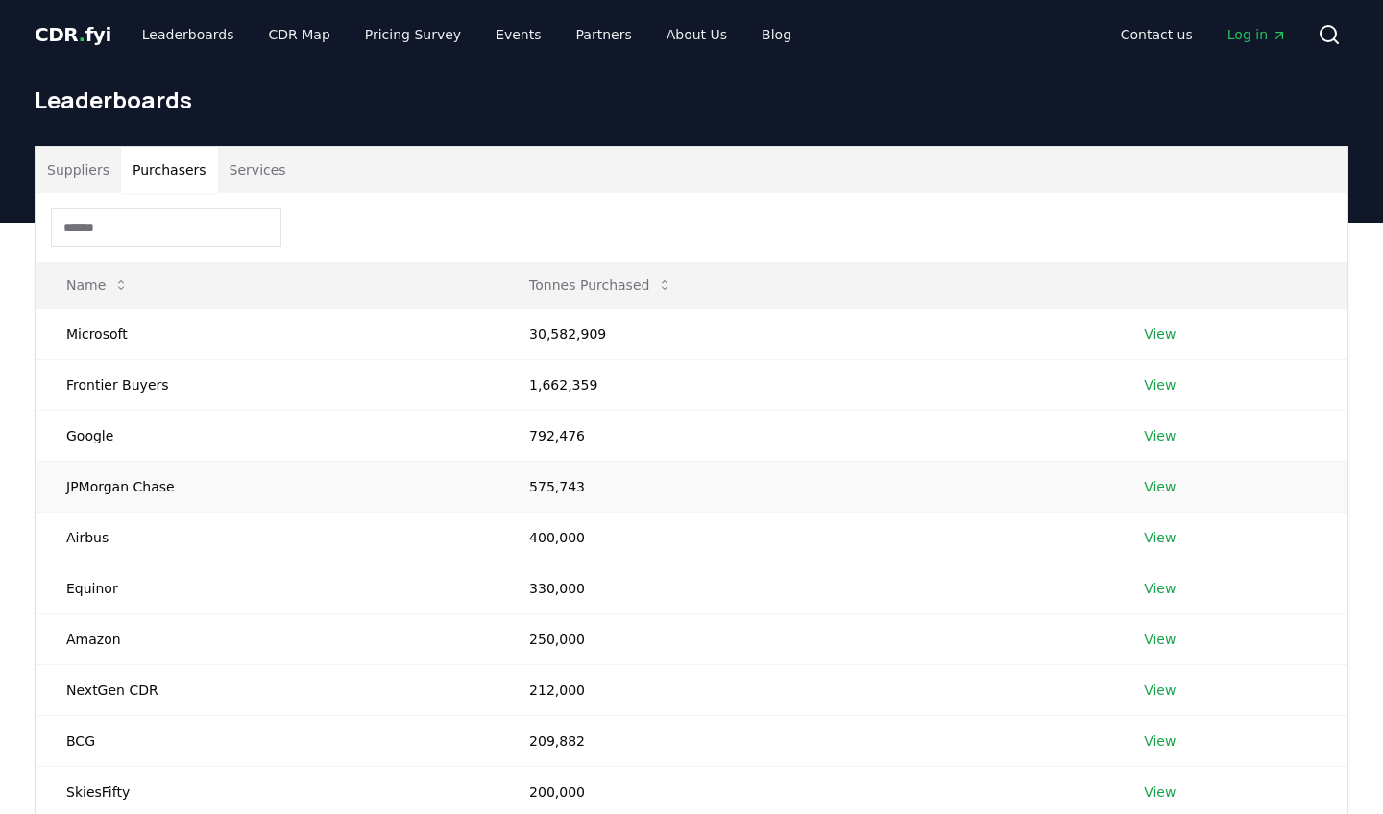
click at [1160, 490] on link "View" at bounding box center [1160, 486] width 32 height 19
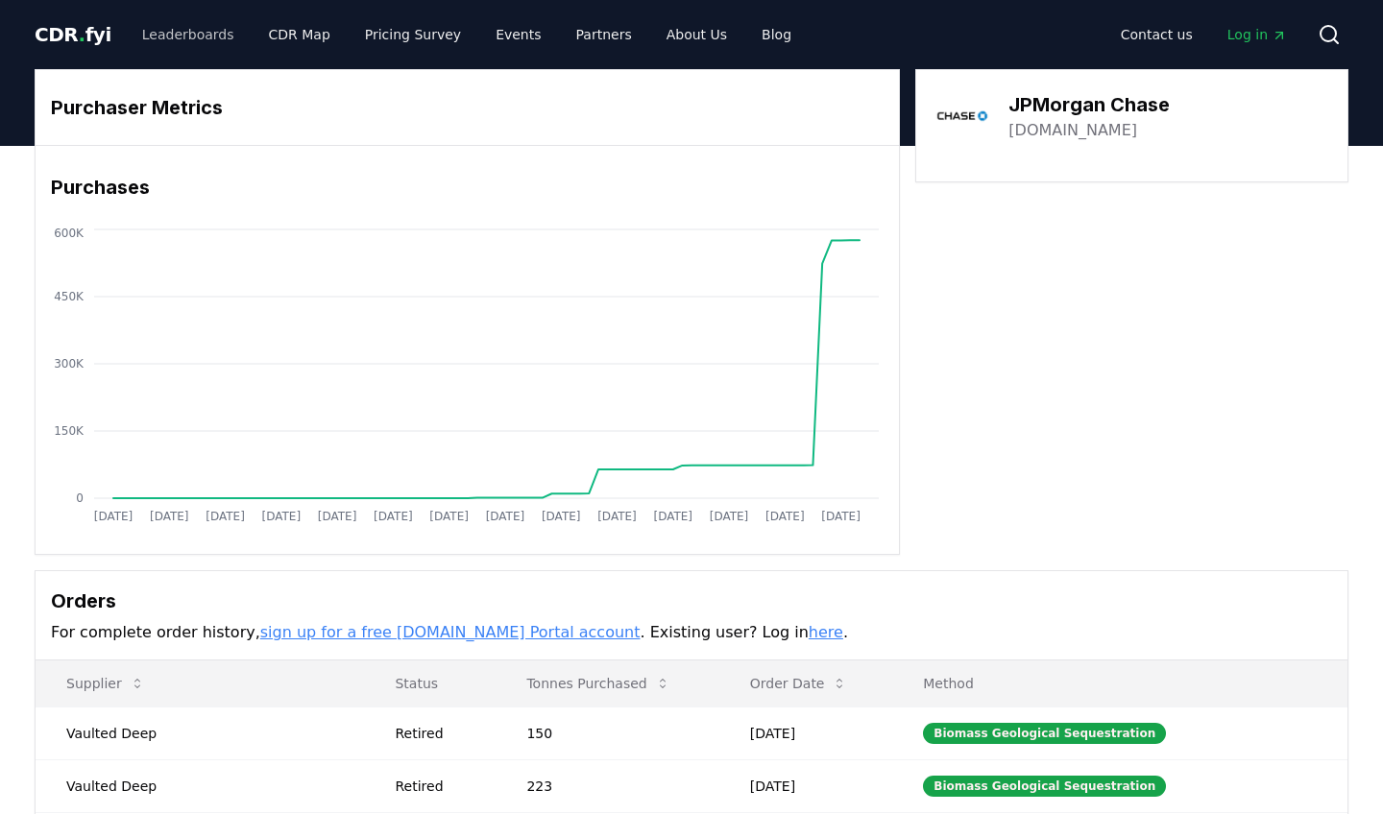
click at [193, 39] on link "Leaderboards" at bounding box center [188, 34] width 123 height 35
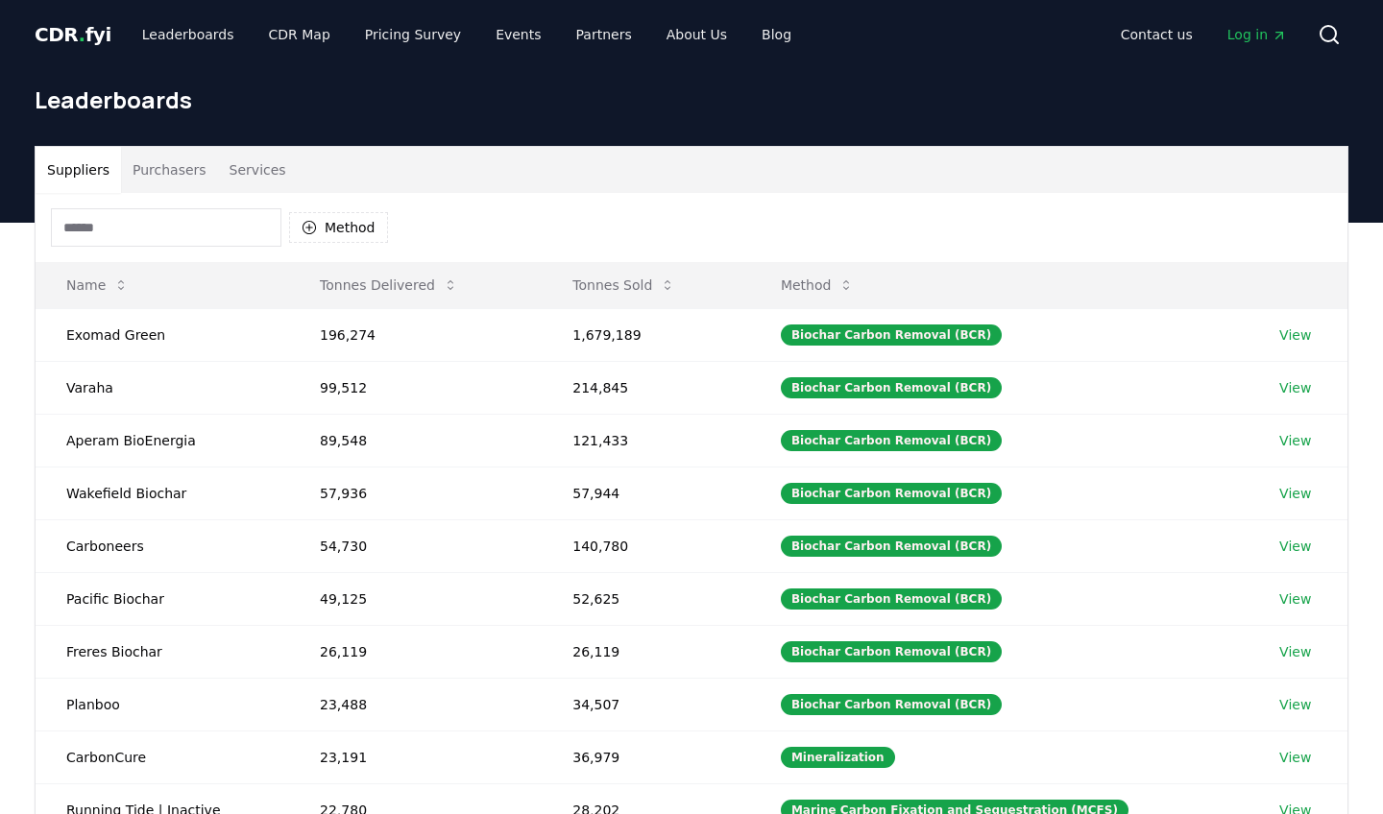
click at [170, 173] on button "Purchasers" at bounding box center [169, 170] width 97 height 46
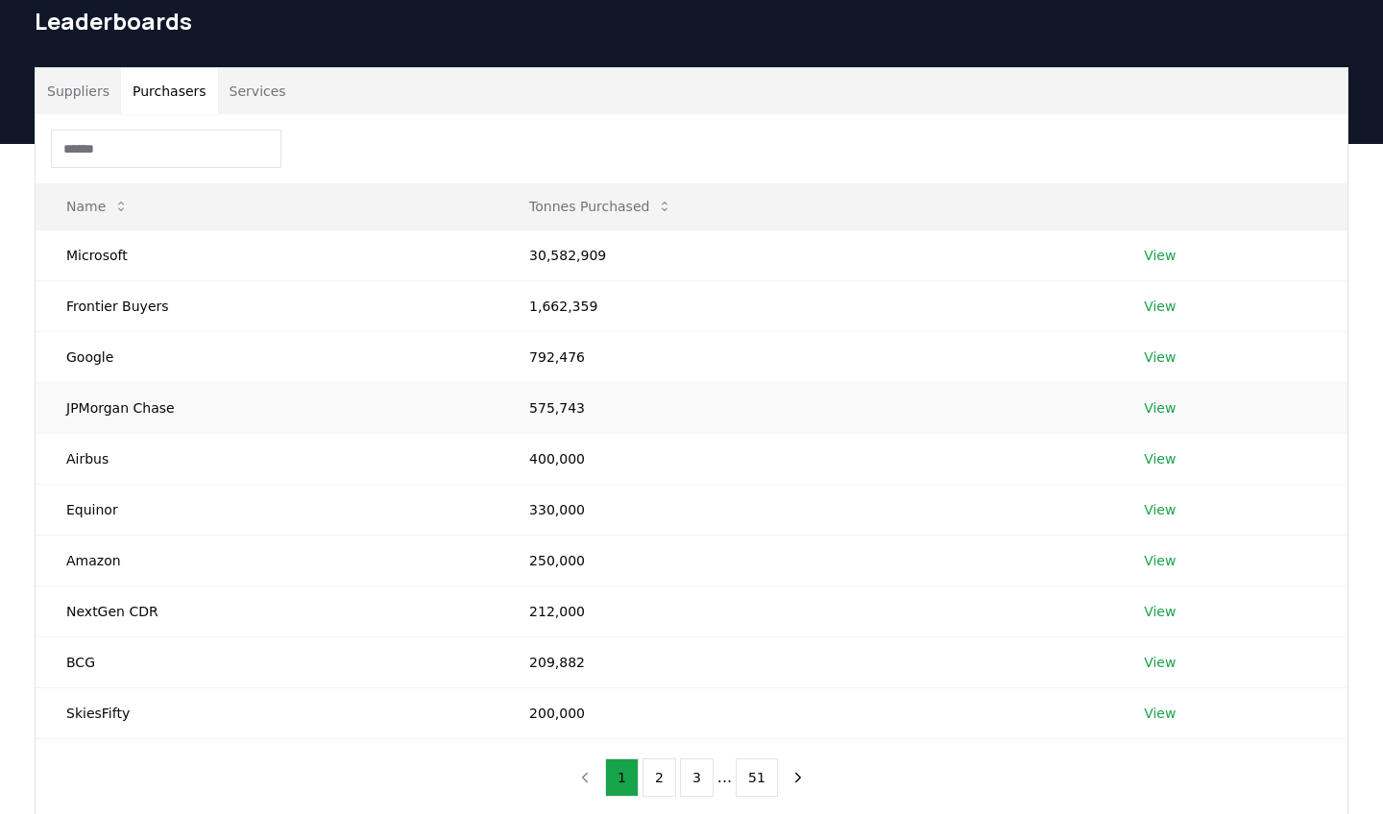
scroll to position [83, 0]
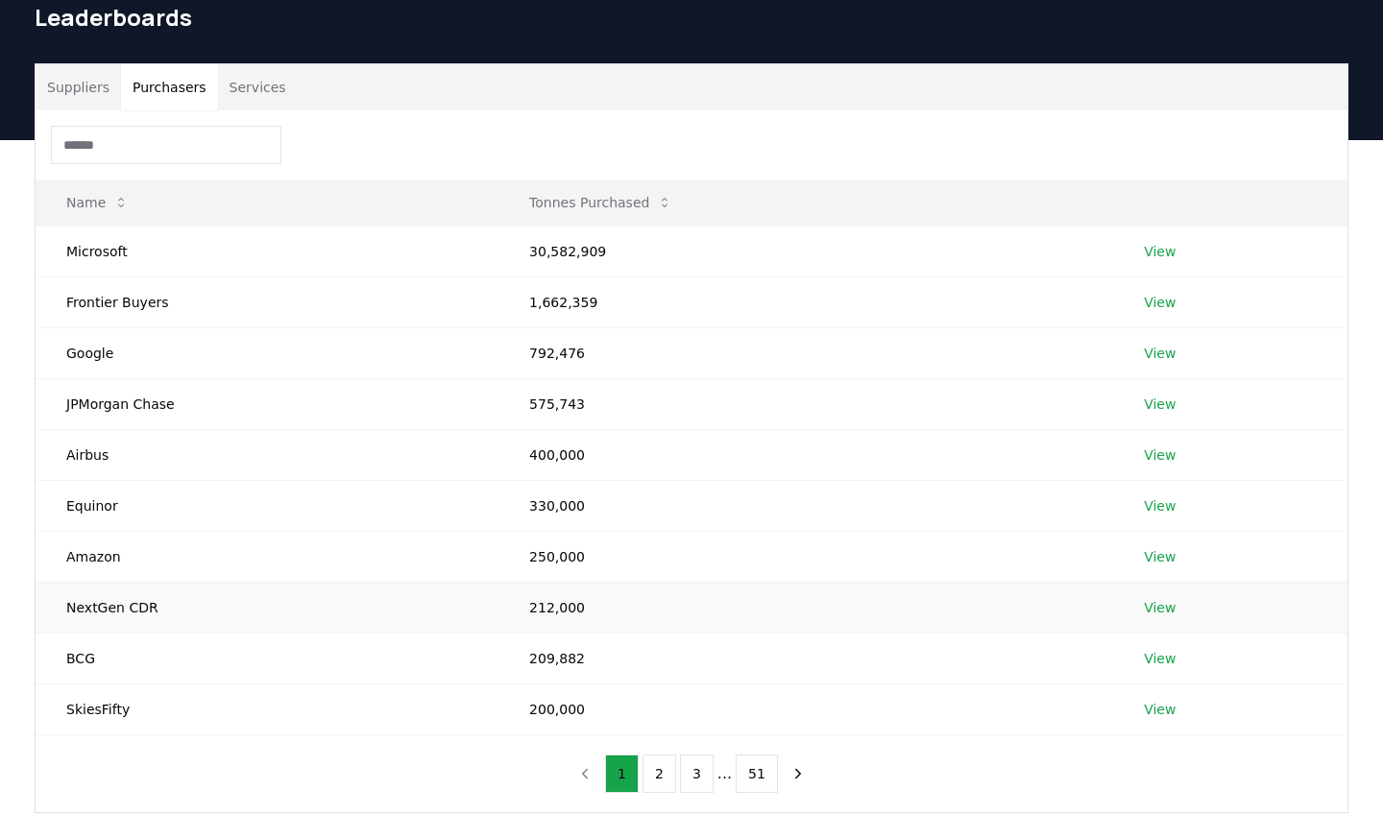
click at [1159, 614] on link "View" at bounding box center [1160, 607] width 32 height 19
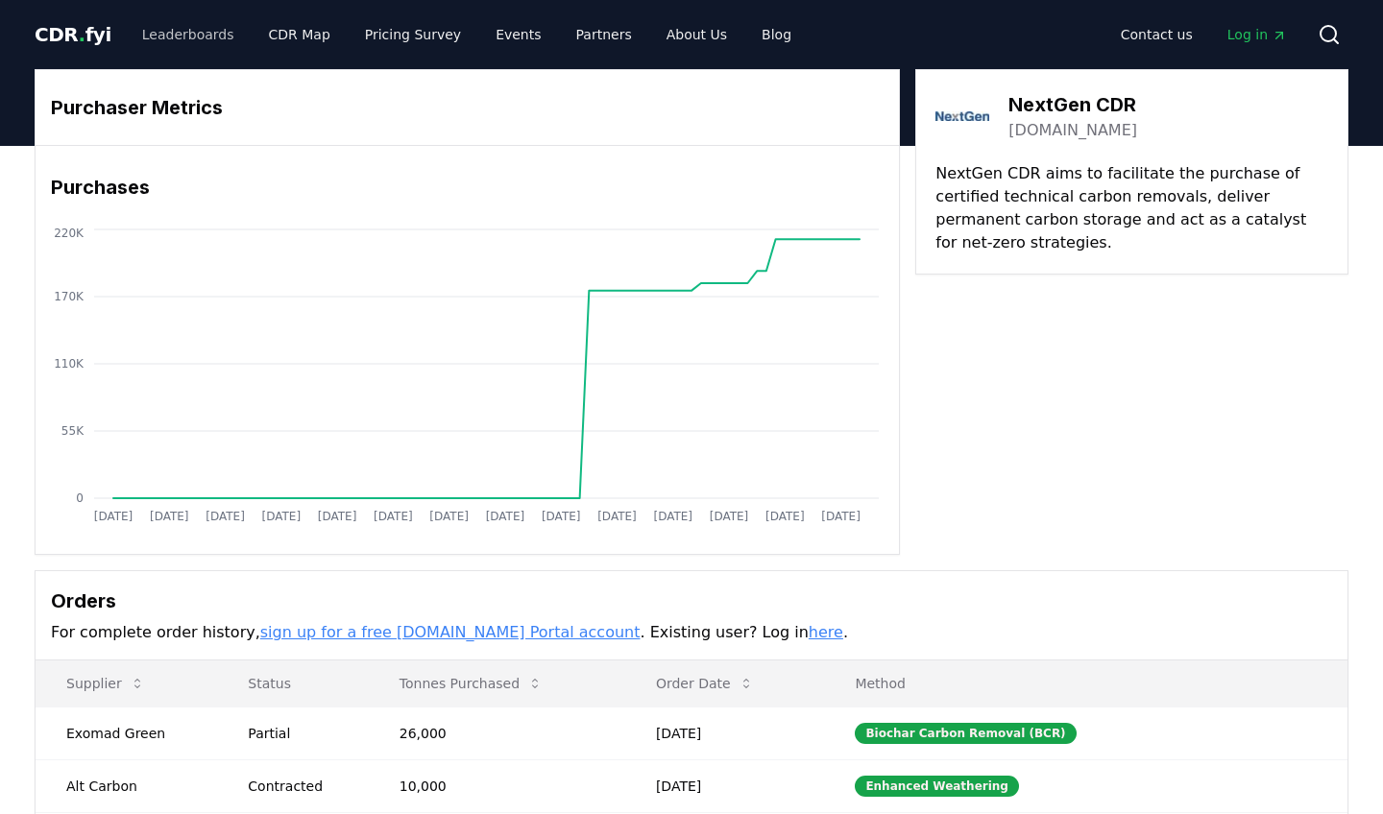
click at [165, 34] on link "Leaderboards" at bounding box center [188, 34] width 123 height 35
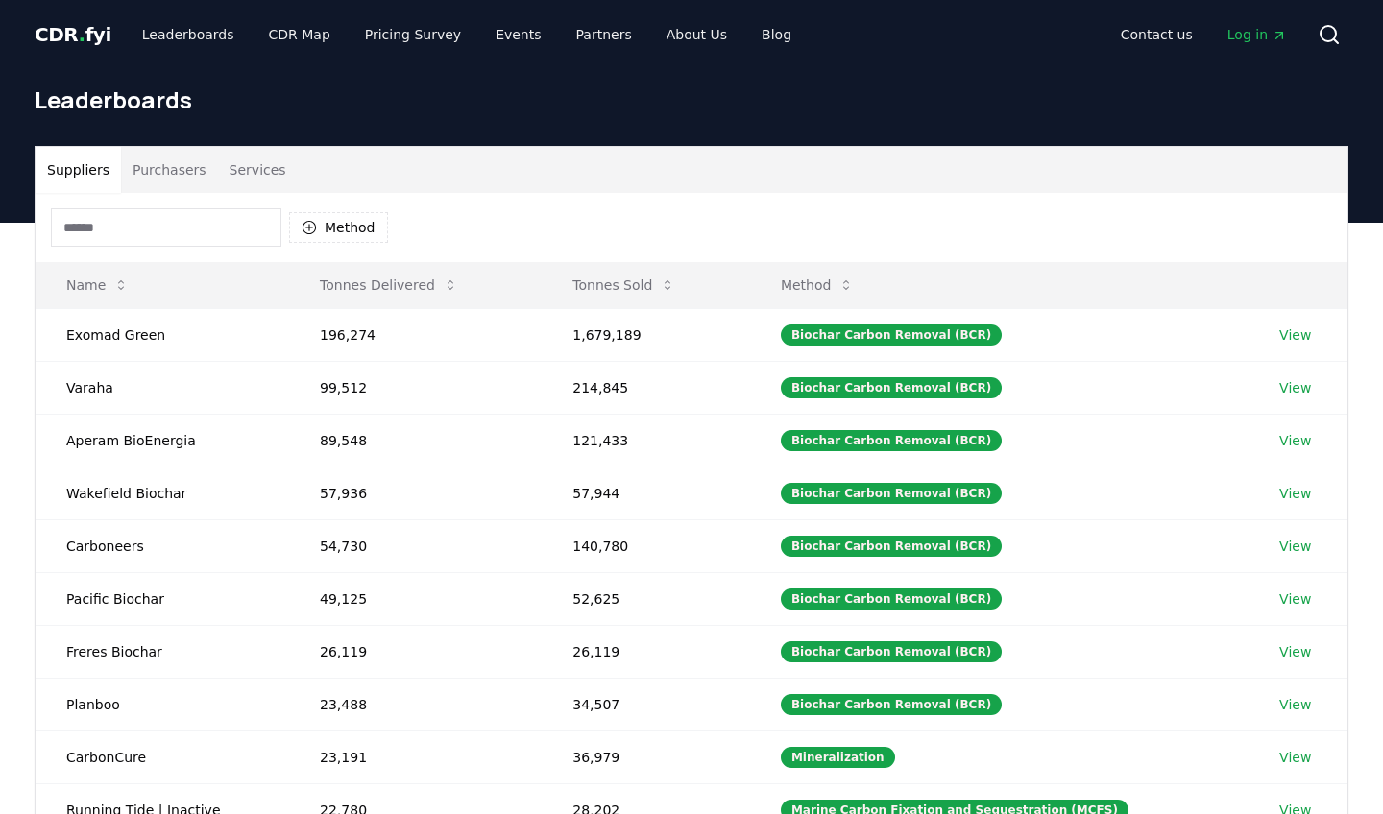
click at [167, 171] on button "Purchasers" at bounding box center [169, 170] width 97 height 46
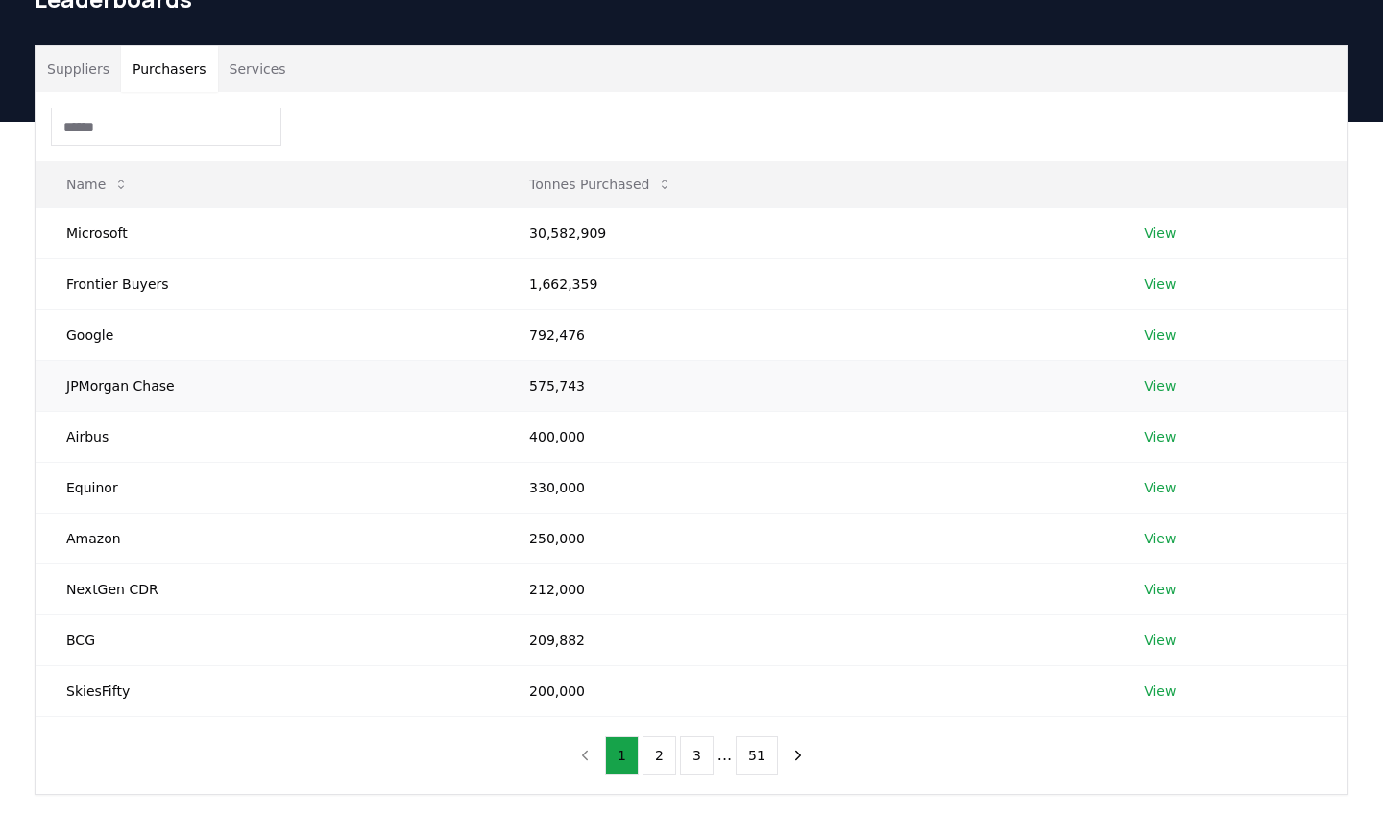
scroll to position [109, 0]
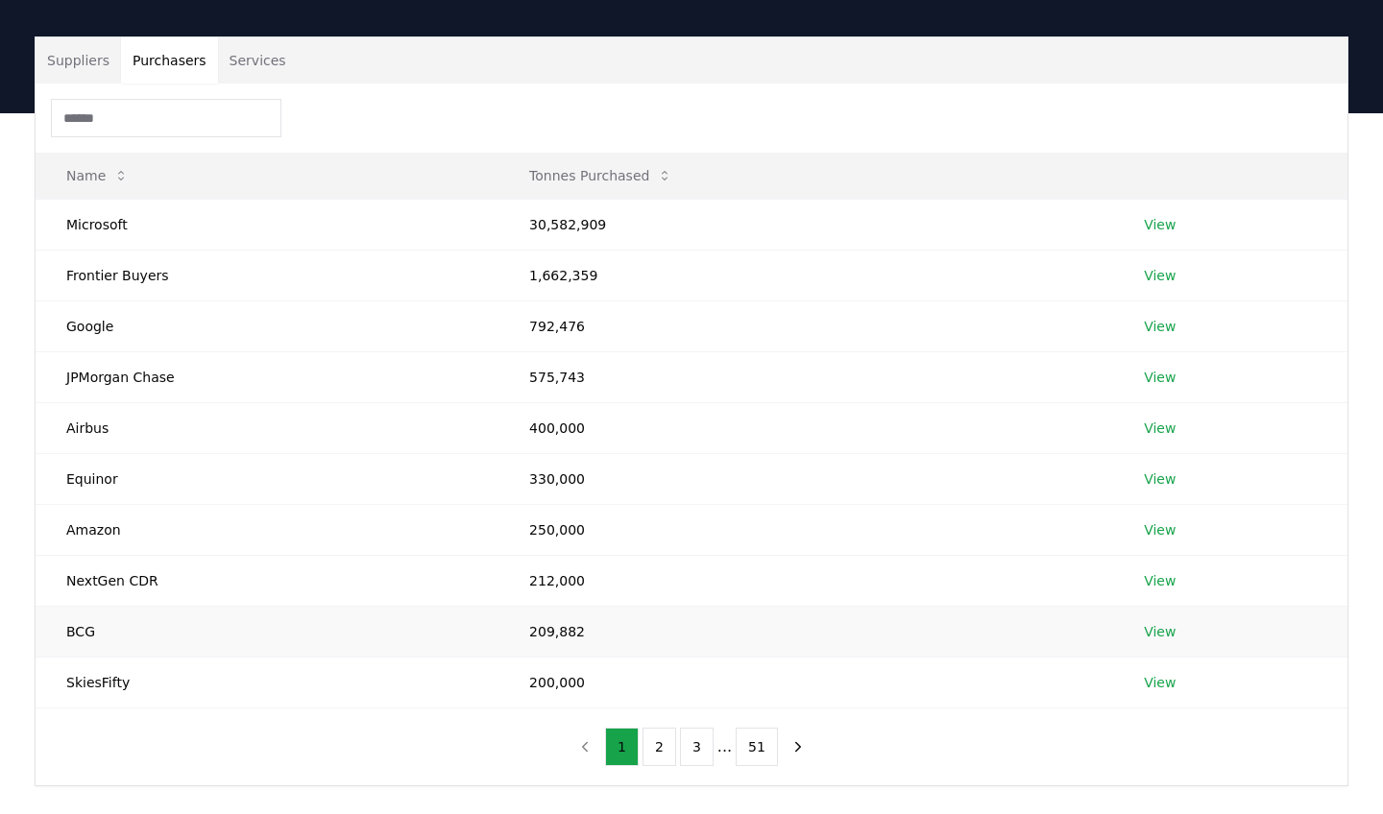
click at [1162, 633] on link "View" at bounding box center [1160, 631] width 32 height 19
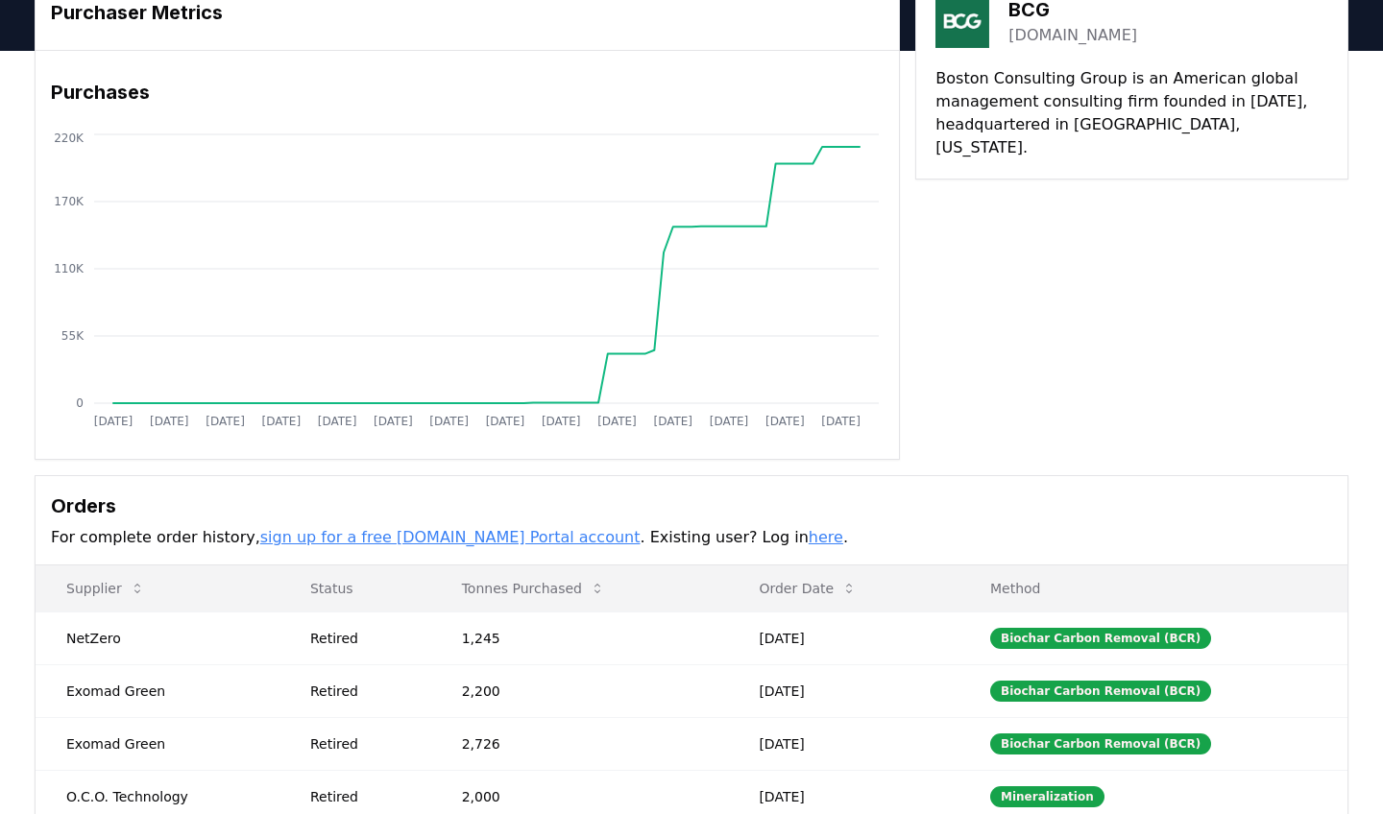
scroll to position [401, 0]
